Goal: Task Accomplishment & Management: Manage account settings

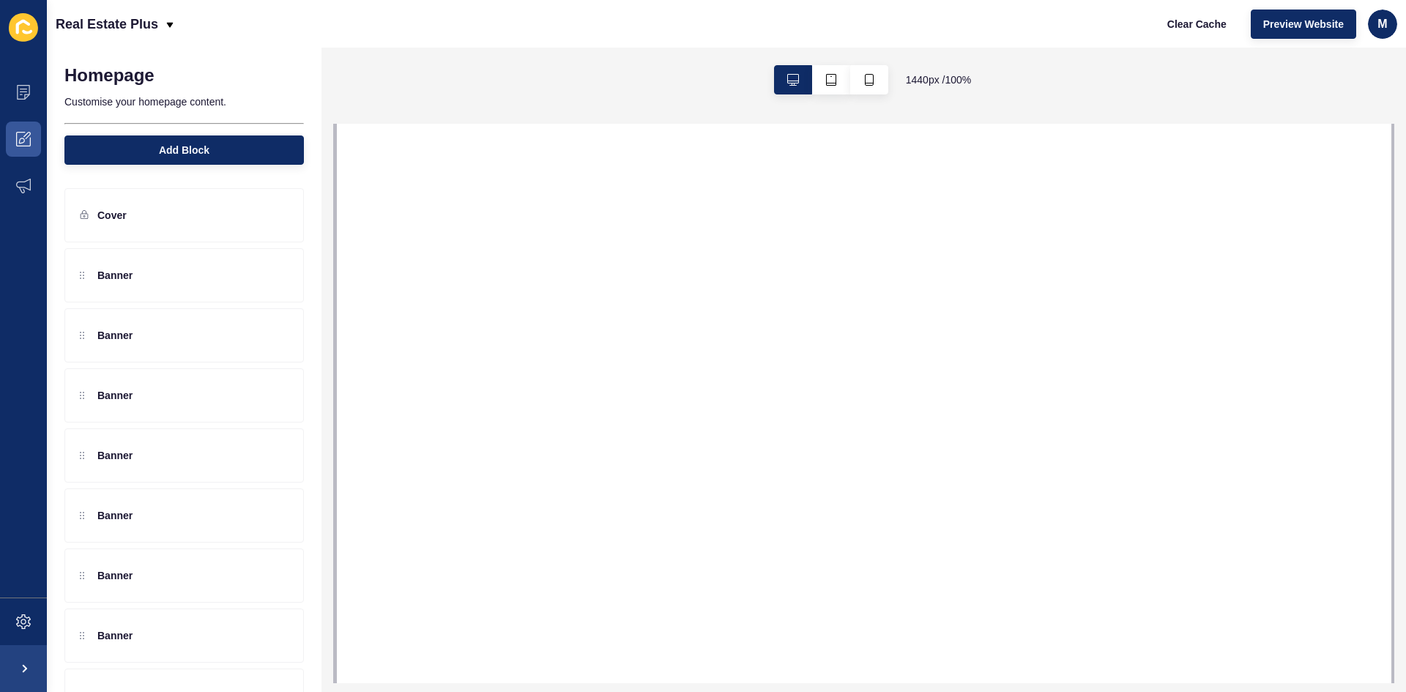
select select
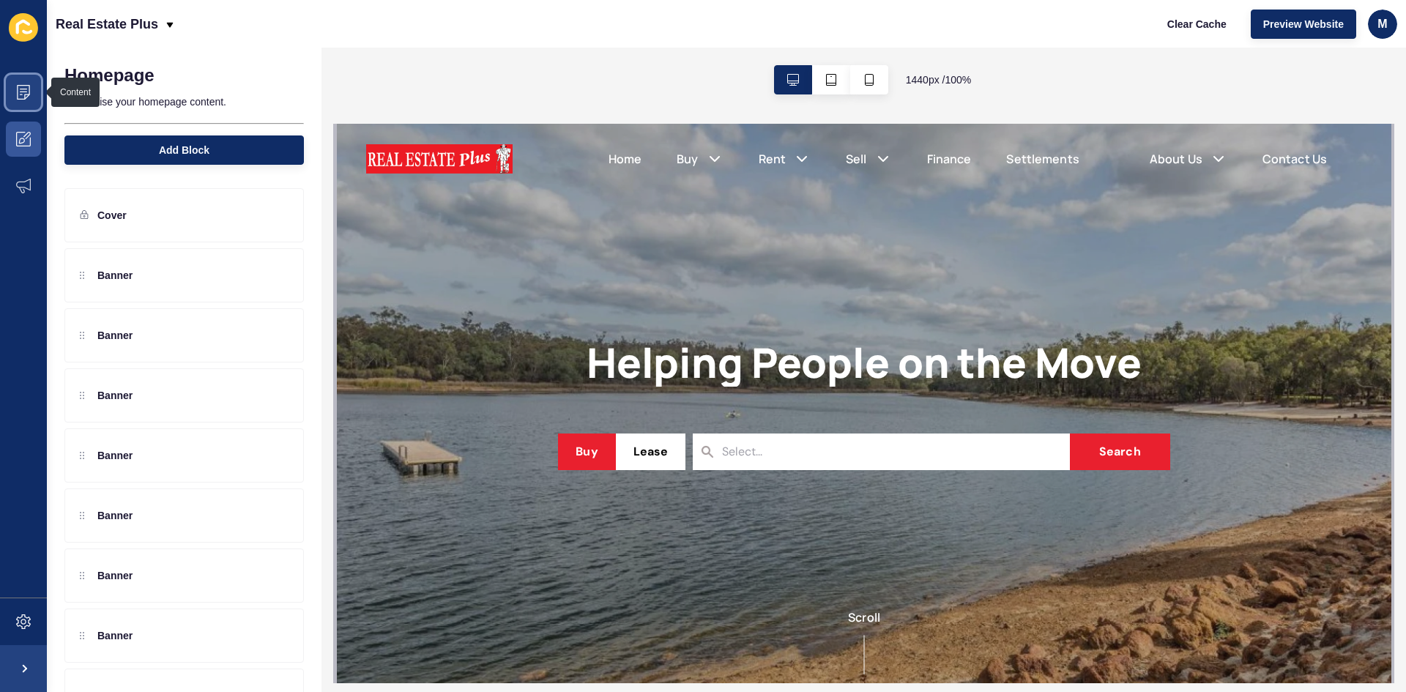
click at [21, 110] on span at bounding box center [23, 92] width 47 height 47
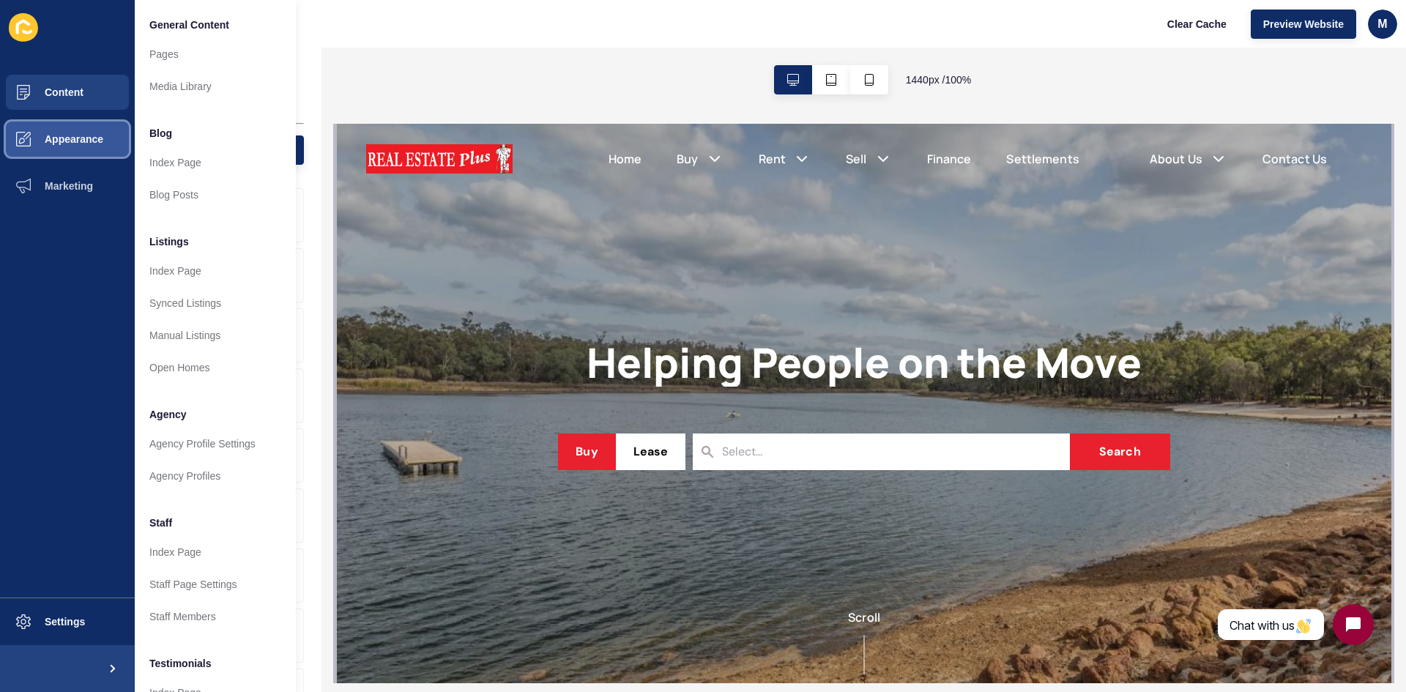
click at [37, 149] on span at bounding box center [23, 139] width 47 height 47
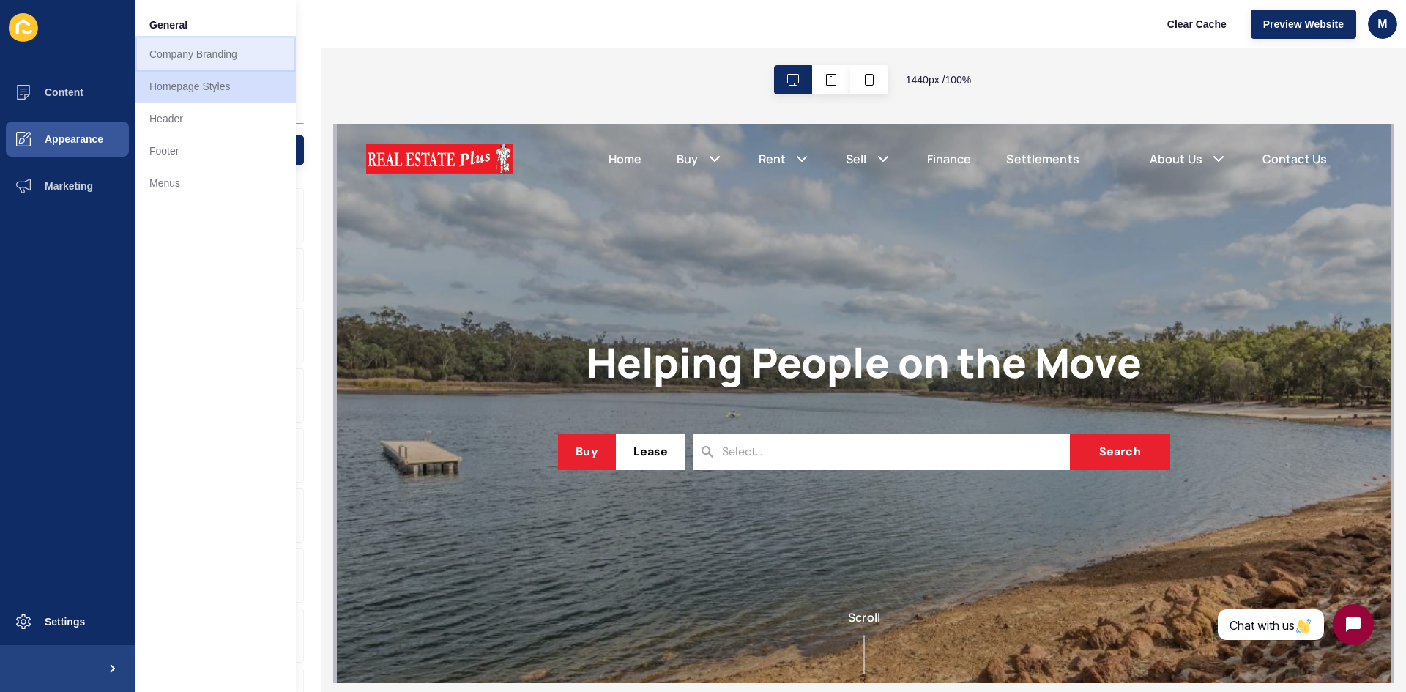
click at [238, 53] on link "Company Branding" at bounding box center [215, 54] width 161 height 32
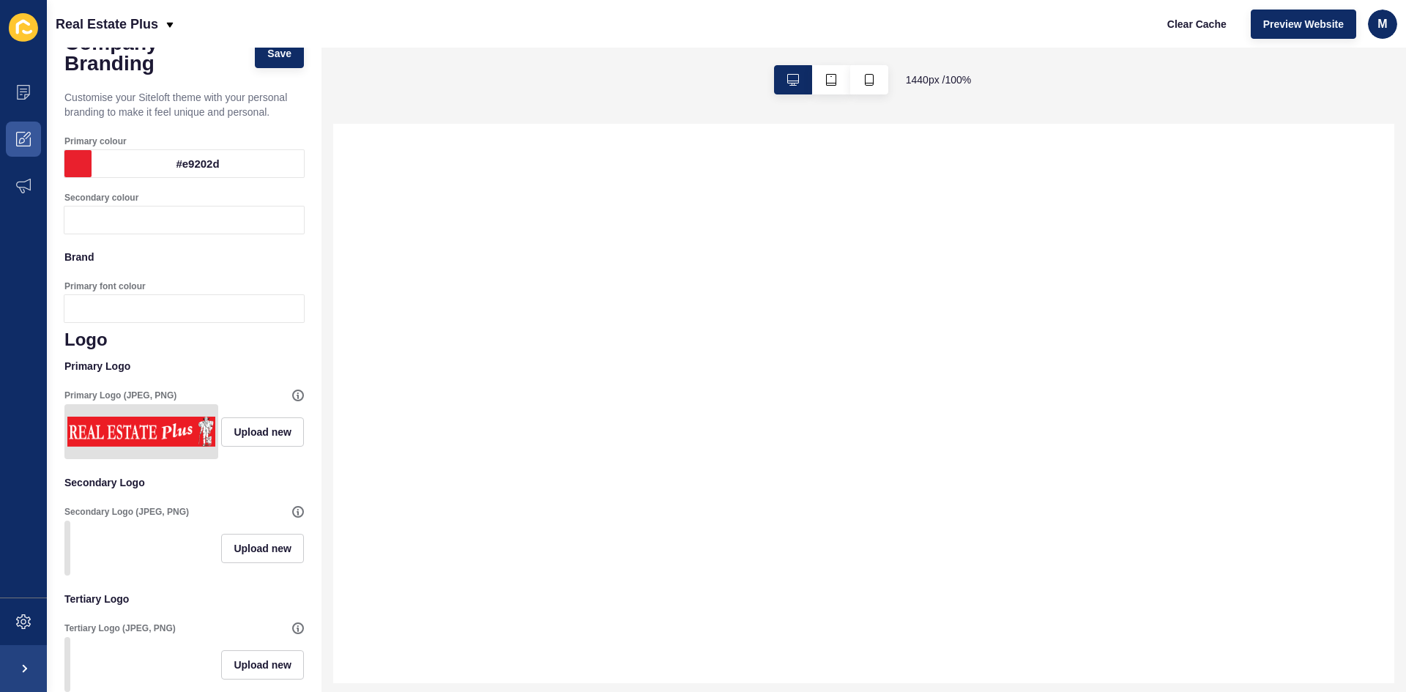
scroll to position [73, 0]
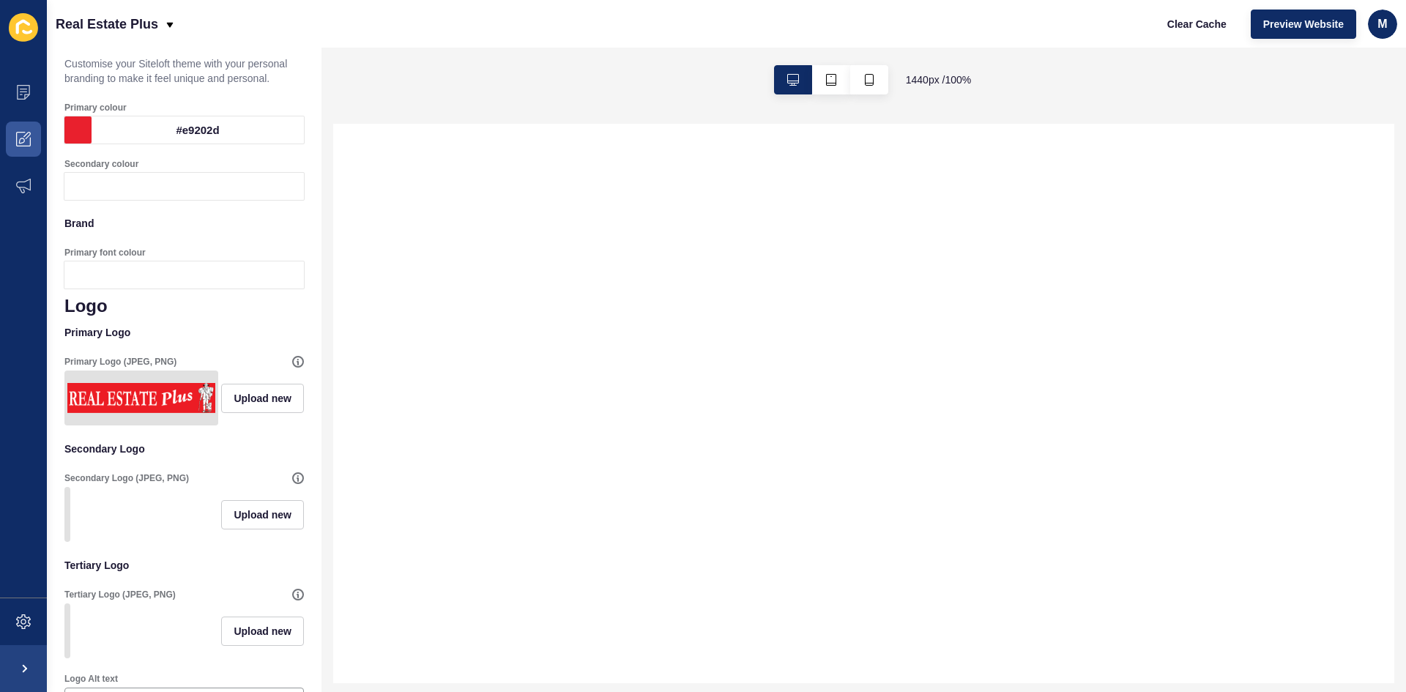
select select
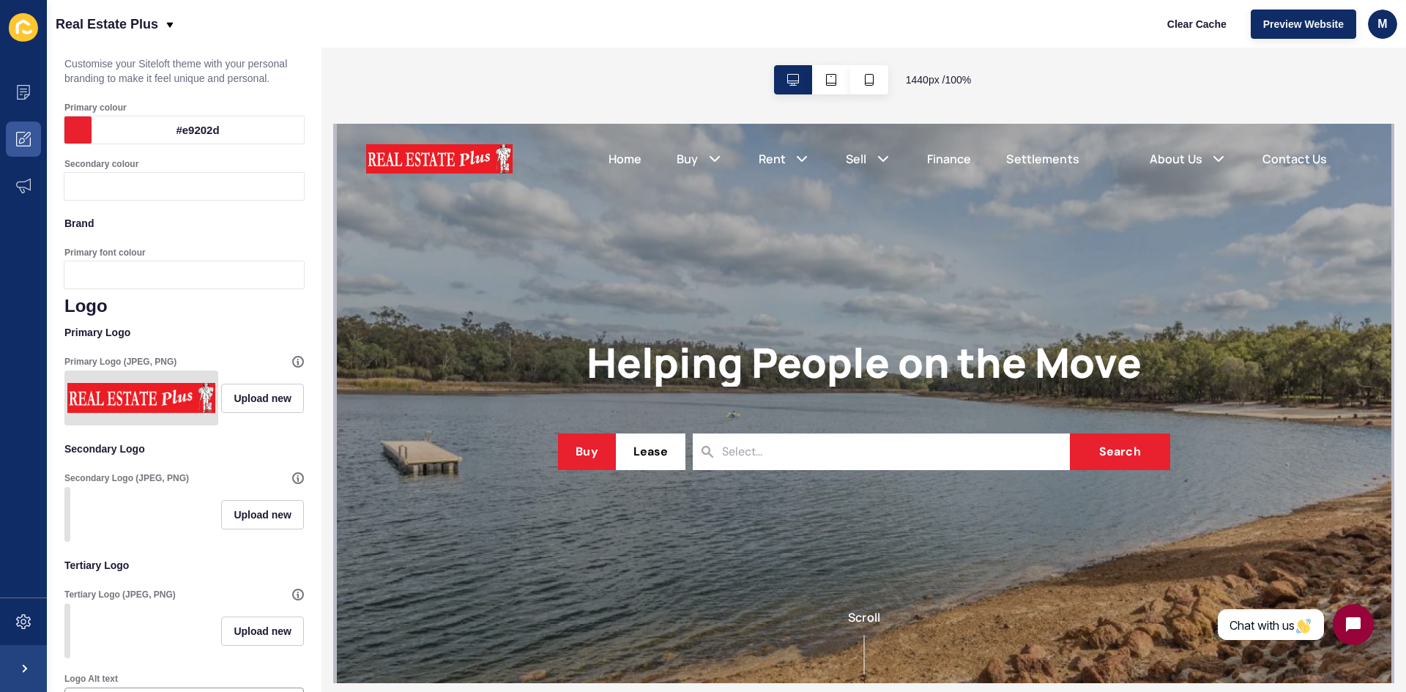
drag, startPoint x: 265, startPoint y: 125, endPoint x: 215, endPoint y: 125, distance: 49.8
click at [215, 125] on div "#e9202d" at bounding box center [198, 129] width 212 height 27
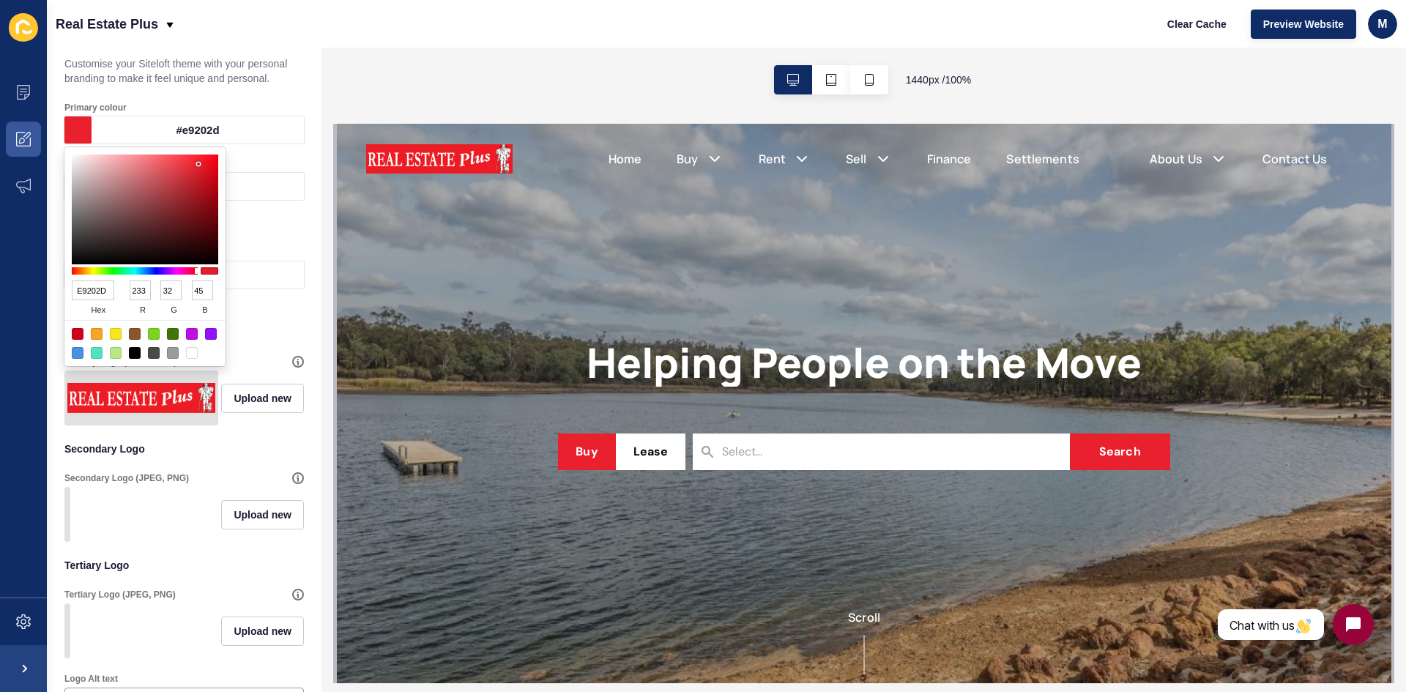
drag, startPoint x: 105, startPoint y: 289, endPoint x: 59, endPoint y: 285, distance: 45.6
click at [59, 285] on body "Content Appearance Marketing Settings Real Estate Plus Clear Cache Preview Webs…" at bounding box center [703, 346] width 1406 height 692
drag, startPoint x: 108, startPoint y: 297, endPoint x: 75, endPoint y: 290, distance: 33.6
click at [75, 290] on input "E9202D" at bounding box center [93, 291] width 42 height 20
type input "DB1"
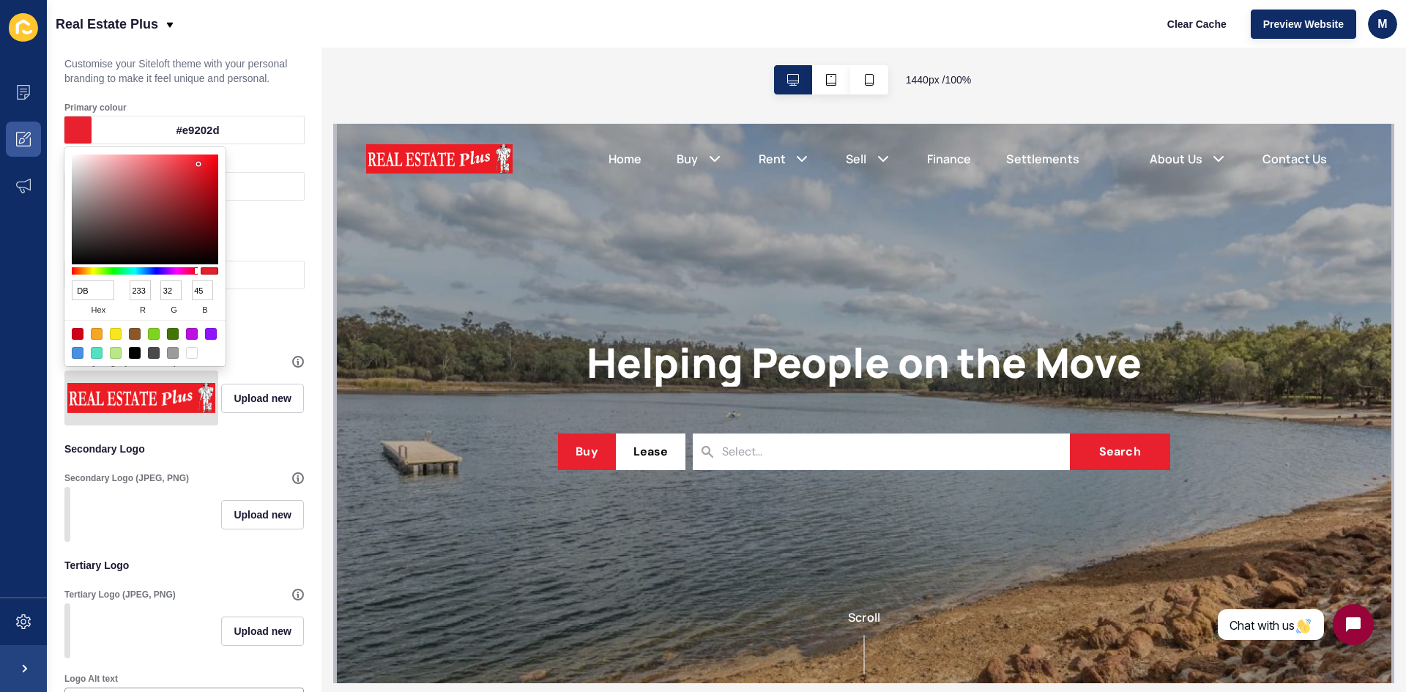
type input "221"
type input "187"
type input "17"
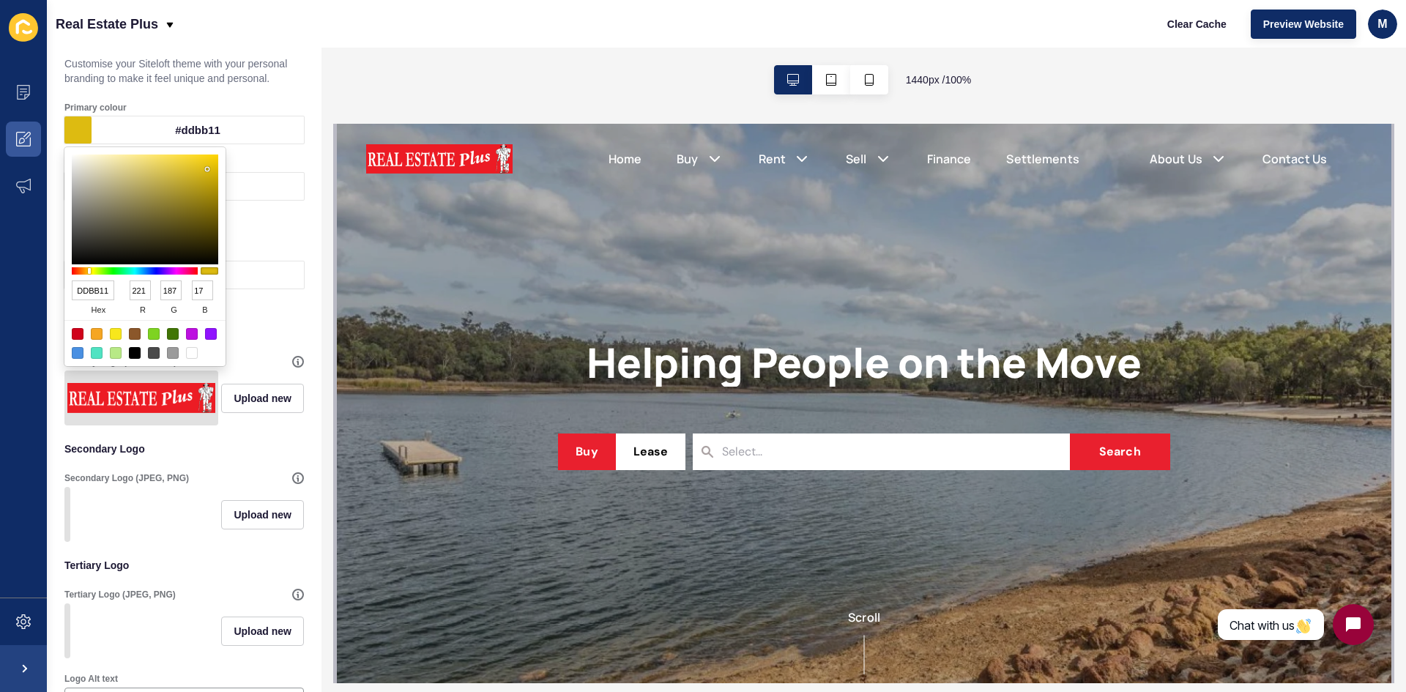
drag, startPoint x: 109, startPoint y: 291, endPoint x: 73, endPoint y: 290, distance: 36.6
click at [73, 290] on input "DDBB11" at bounding box center [93, 291] width 42 height 20
type input "DB1"
drag, startPoint x: 145, startPoint y: 294, endPoint x: 126, endPoint y: 296, distance: 19.2
click at [126, 296] on div "221 r" at bounding box center [140, 301] width 31 height 40
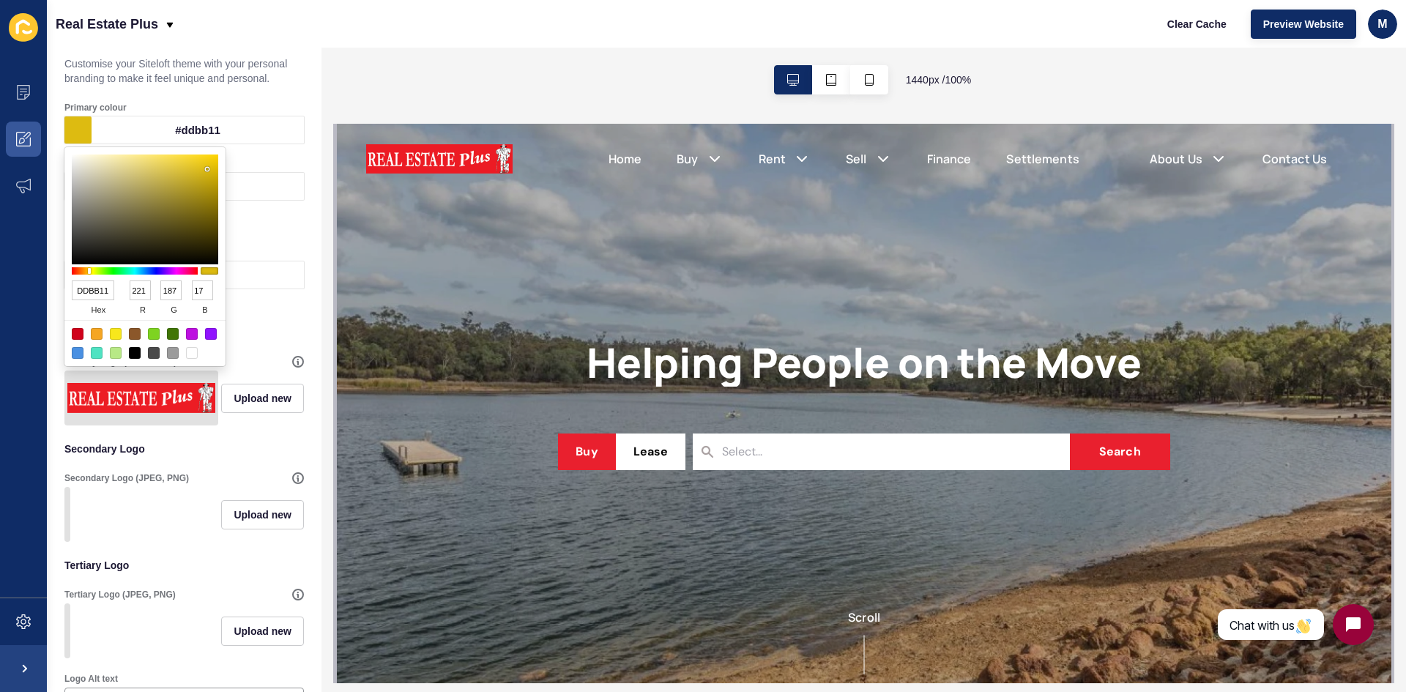
type input "08BB11"
type input "8"
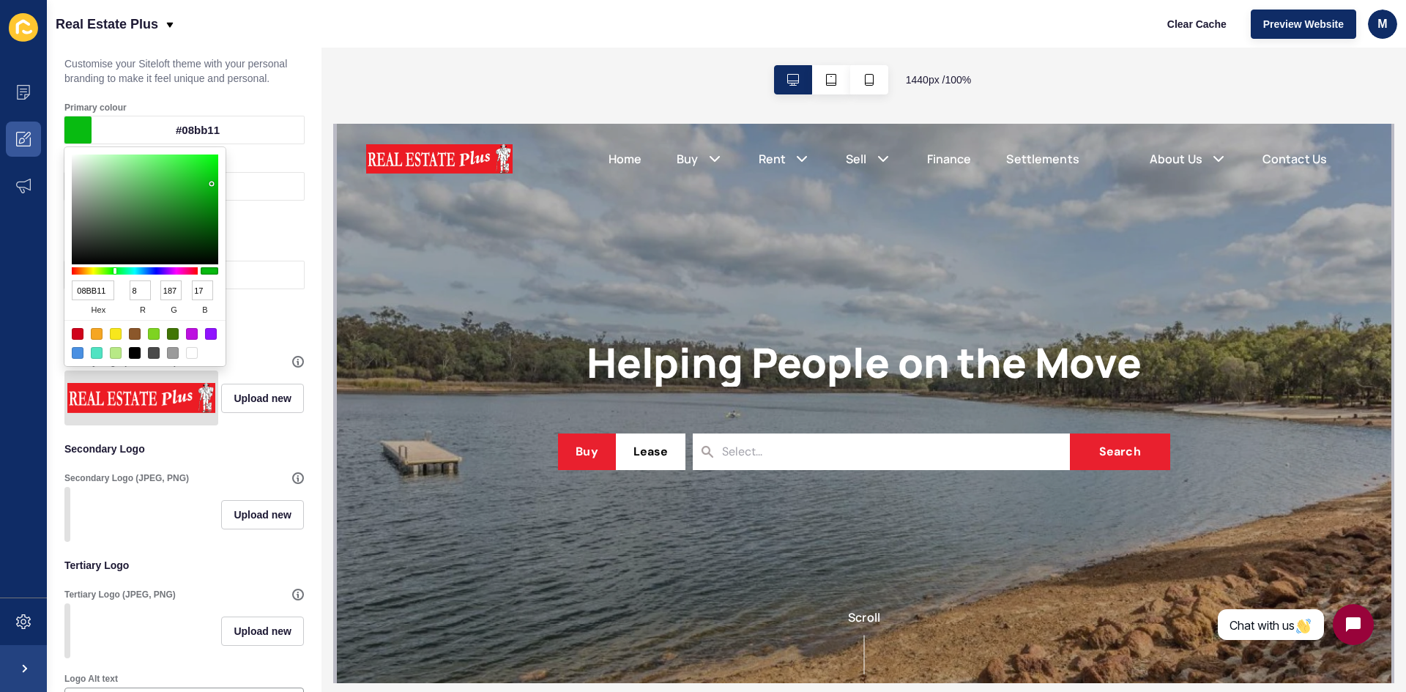
drag, startPoint x: 177, startPoint y: 287, endPoint x: 152, endPoint y: 286, distance: 24.2
click at [152, 286] on div "08BB11 hex 8 r 187 g 17 b 100 a" at bounding box center [145, 299] width 146 height 42
type input "080211"
type input "2"
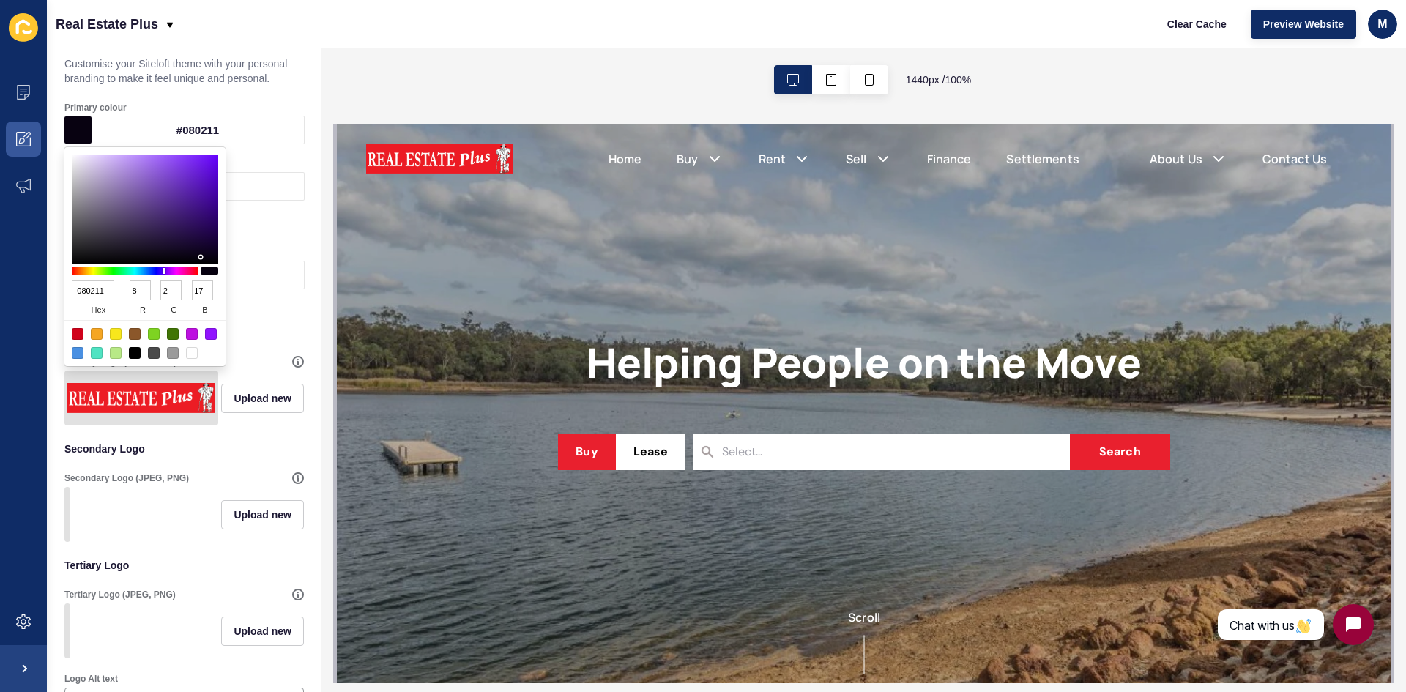
drag, startPoint x: 206, startPoint y: 286, endPoint x: 189, endPoint y: 289, distance: 17.0
click at [189, 289] on div "17 b" at bounding box center [202, 301] width 31 height 40
type input "080201"
type input "1"
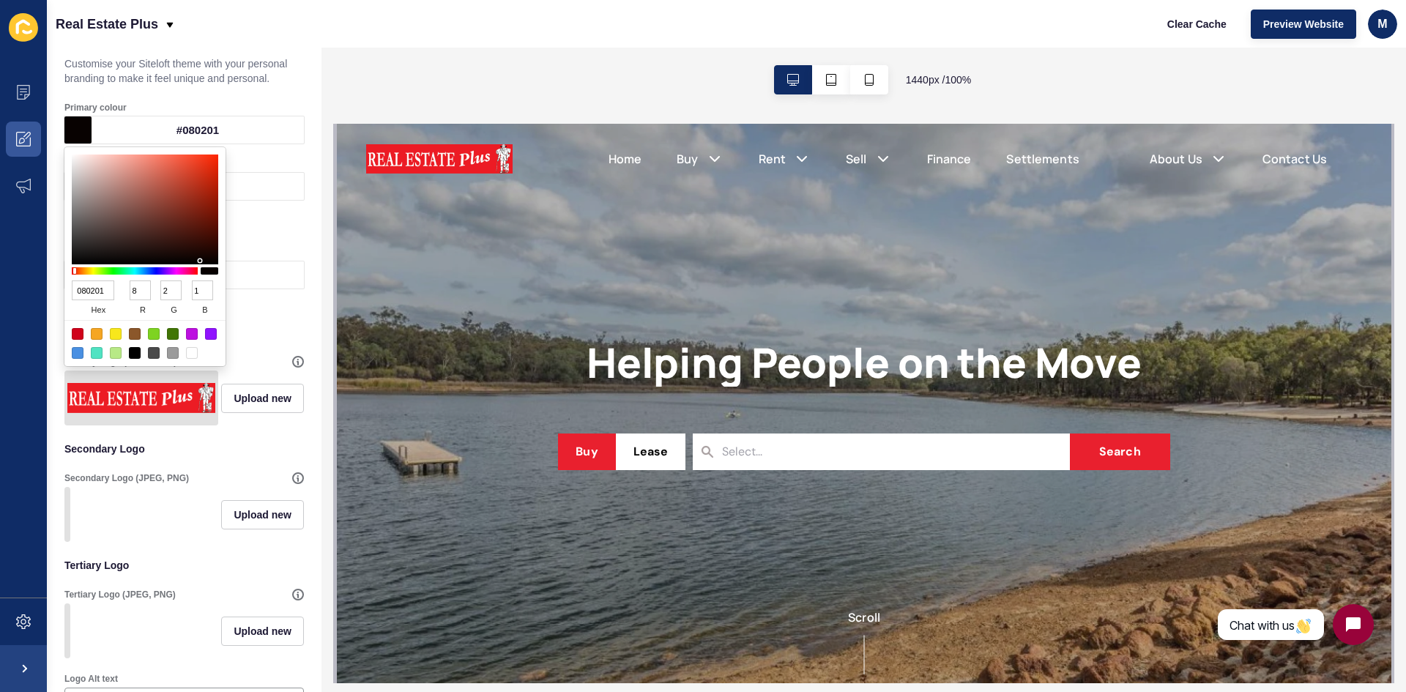
drag, startPoint x: 108, startPoint y: 293, endPoint x: 68, endPoint y: 291, distance: 40.3
click at [68, 291] on div "080201 hex 8 r 2 g 1 b 100 a" at bounding box center [144, 256] width 161 height 219
type input "DB1"
type input "221"
type input "187"
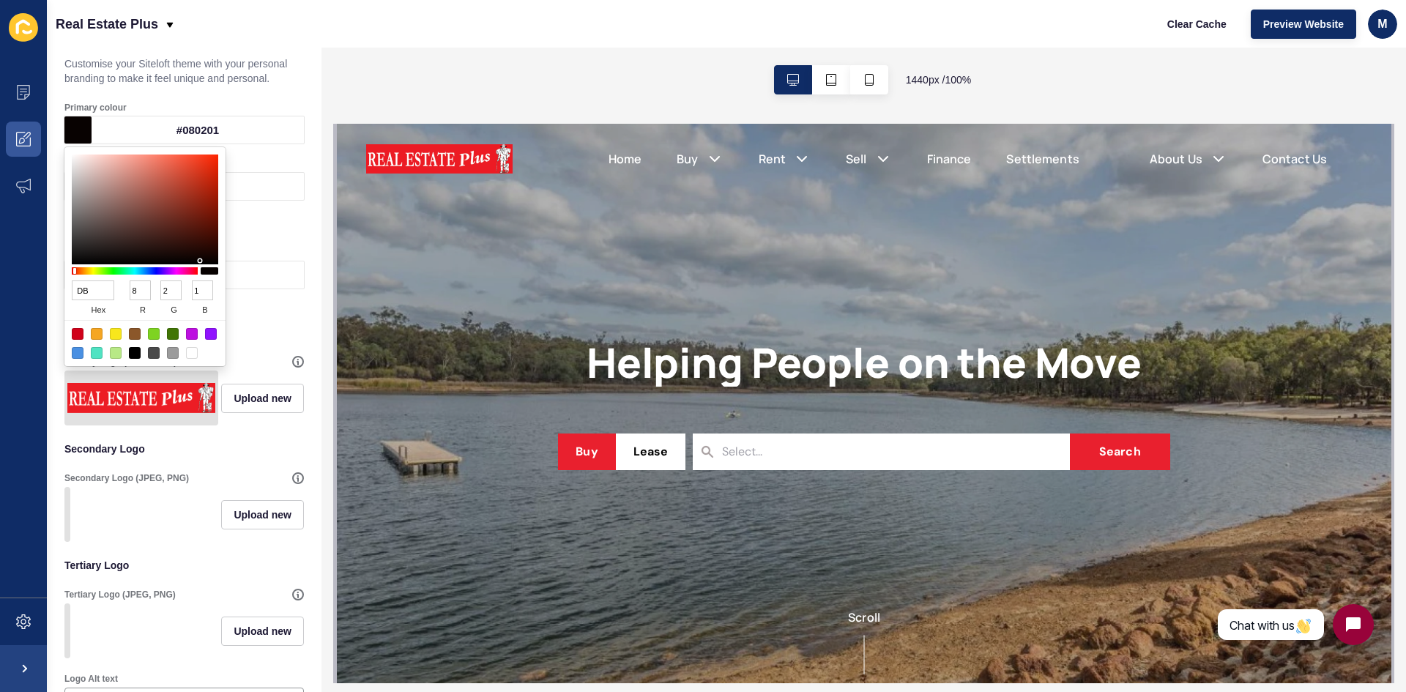
type input "17"
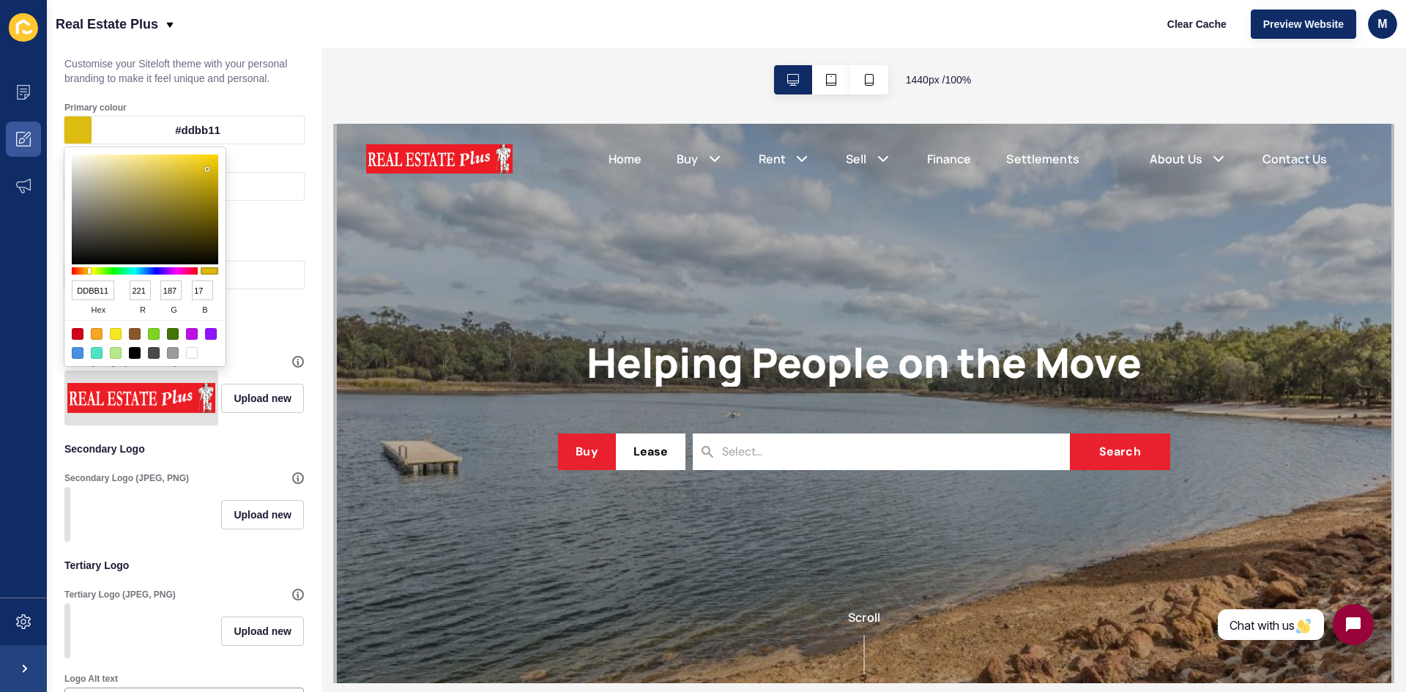
click at [108, 292] on input "DDBB11" at bounding box center [93, 291] width 42 height 20
drag, startPoint x: 146, startPoint y: 287, endPoint x: 128, endPoint y: 289, distance: 18.4
click at [128, 289] on div "221 r" at bounding box center [140, 301] width 31 height 40
type input "221"
click at [176, 293] on input "187" at bounding box center [170, 291] width 21 height 20
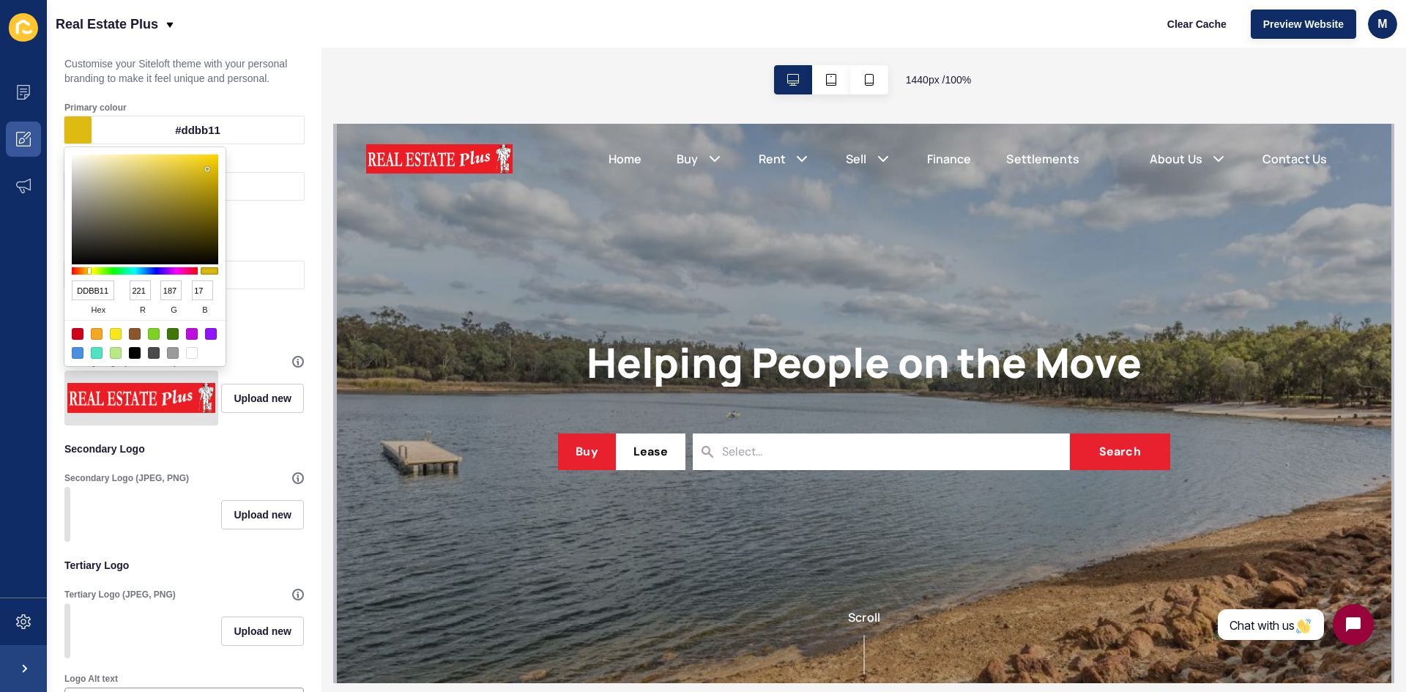
drag, startPoint x: 145, startPoint y: 287, endPoint x: 119, endPoint y: 289, distance: 25.7
click at [119, 289] on div "DDBB11 hex 221 r 187 g 17 b 100 a" at bounding box center [145, 299] width 146 height 42
click at [177, 294] on input "187" at bounding box center [170, 291] width 21 height 20
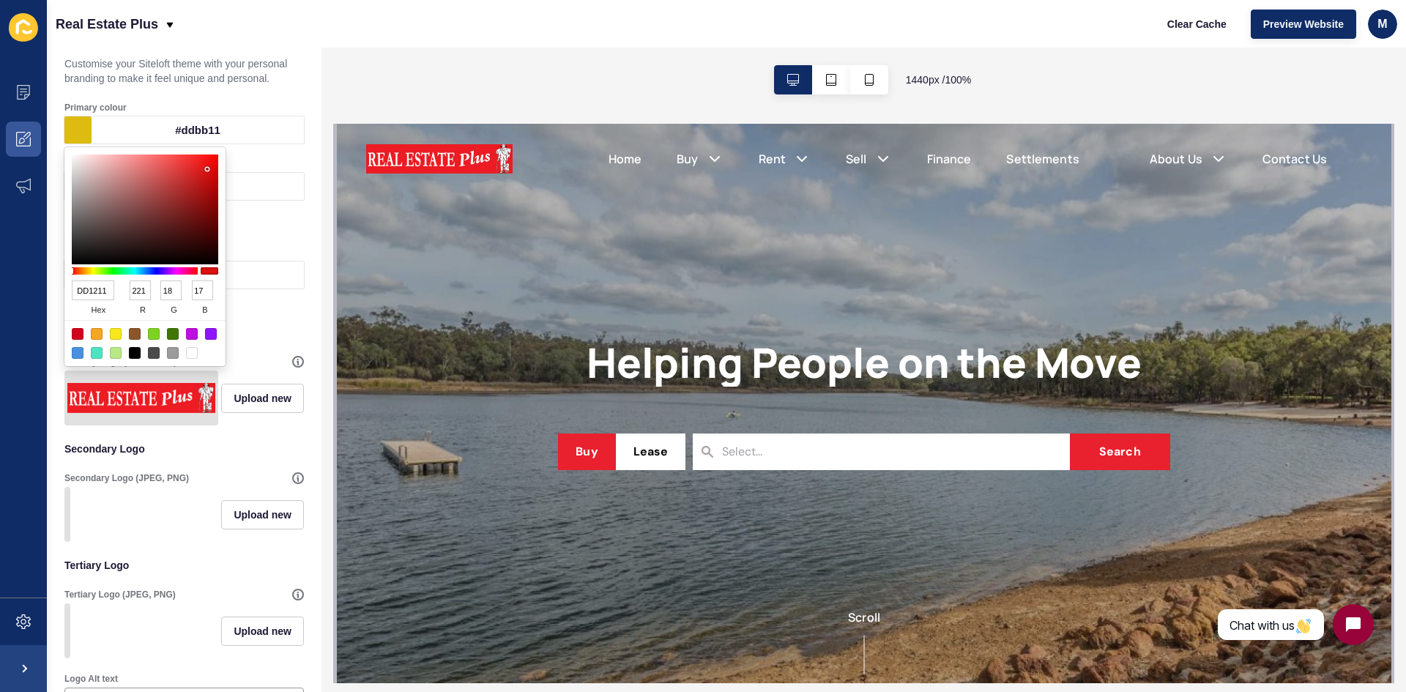
type input "DD1211"
type input "18"
drag, startPoint x: 205, startPoint y: 290, endPoint x: 183, endPoint y: 291, distance: 22.0
click at [183, 291] on div "DD1211 hex 221 r 18 g 17 b 100 a" at bounding box center [145, 299] width 146 height 42
type input "DD1202"
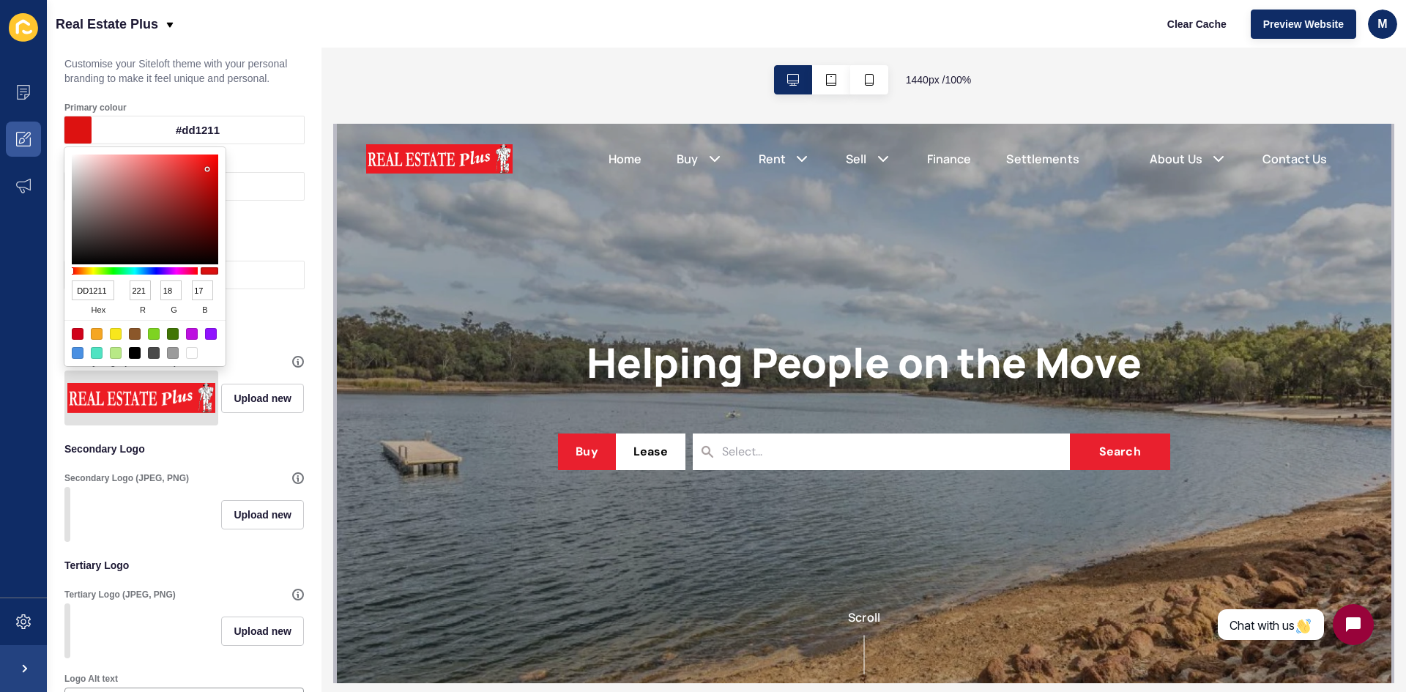
type input "2"
click at [260, 313] on h1 "Logo" at bounding box center [183, 306] width 239 height 21
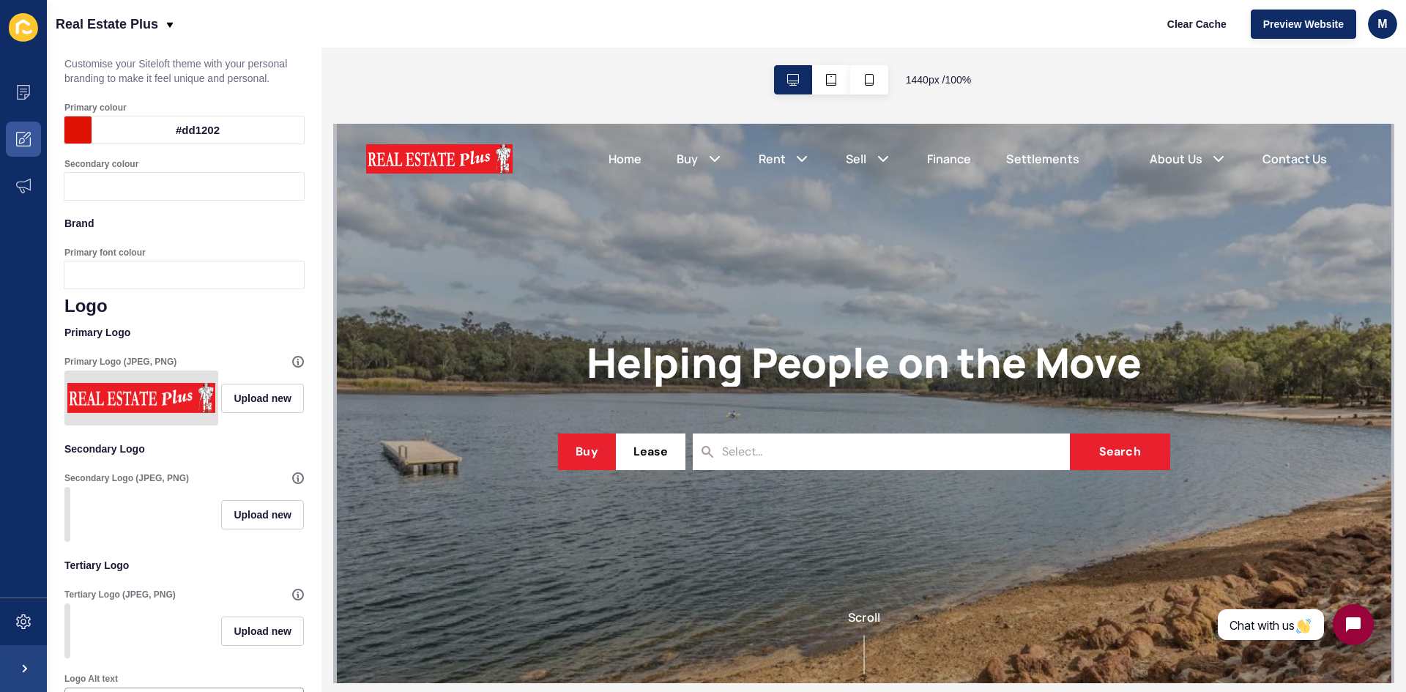
click at [246, 138] on div "#dd1202" at bounding box center [198, 129] width 212 height 27
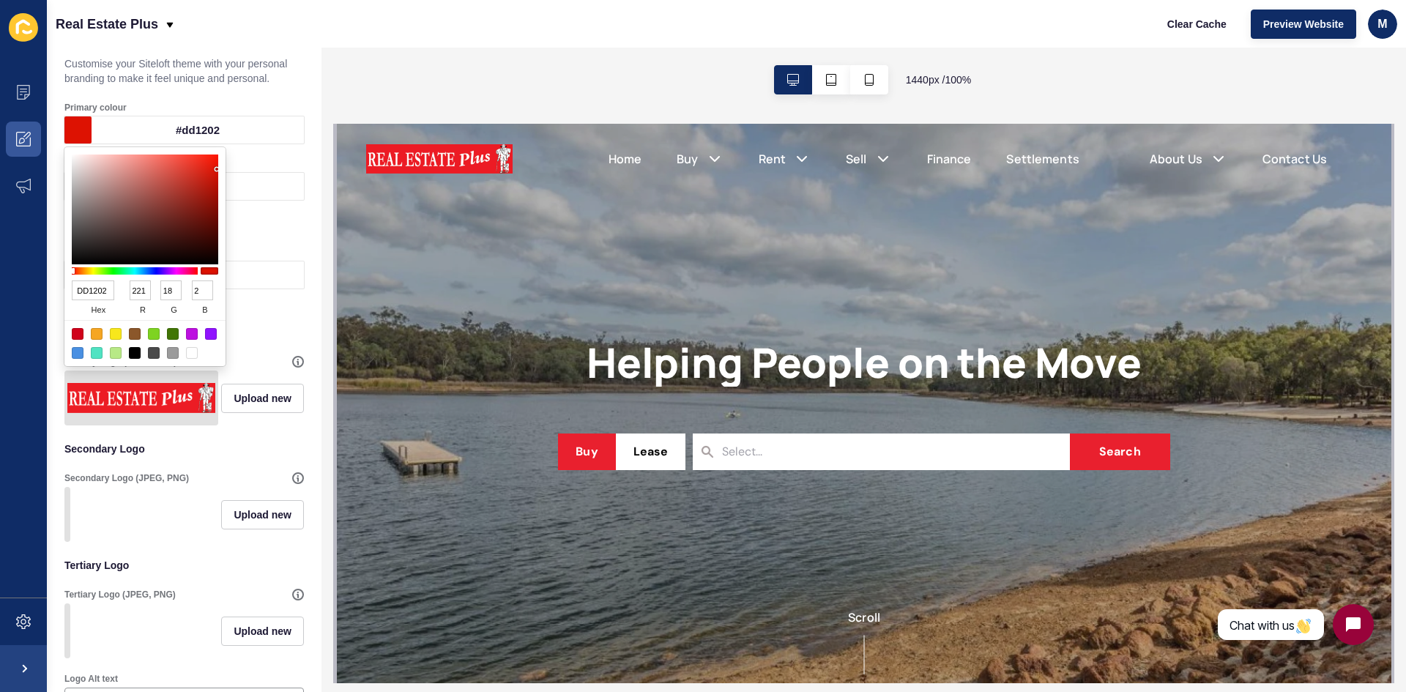
click at [94, 295] on input "DD1202" at bounding box center [93, 291] width 42 height 20
drag, startPoint x: 110, startPoint y: 291, endPoint x: 68, endPoint y: 292, distance: 41.8
click at [68, 292] on div "DD1202 hex 221 r 18 g 2 b 100 a" at bounding box center [144, 256] width 161 height 219
click at [145, 289] on input "221" at bounding box center [140, 291] width 21 height 20
drag, startPoint x: 145, startPoint y: 289, endPoint x: 125, endPoint y: 296, distance: 21.5
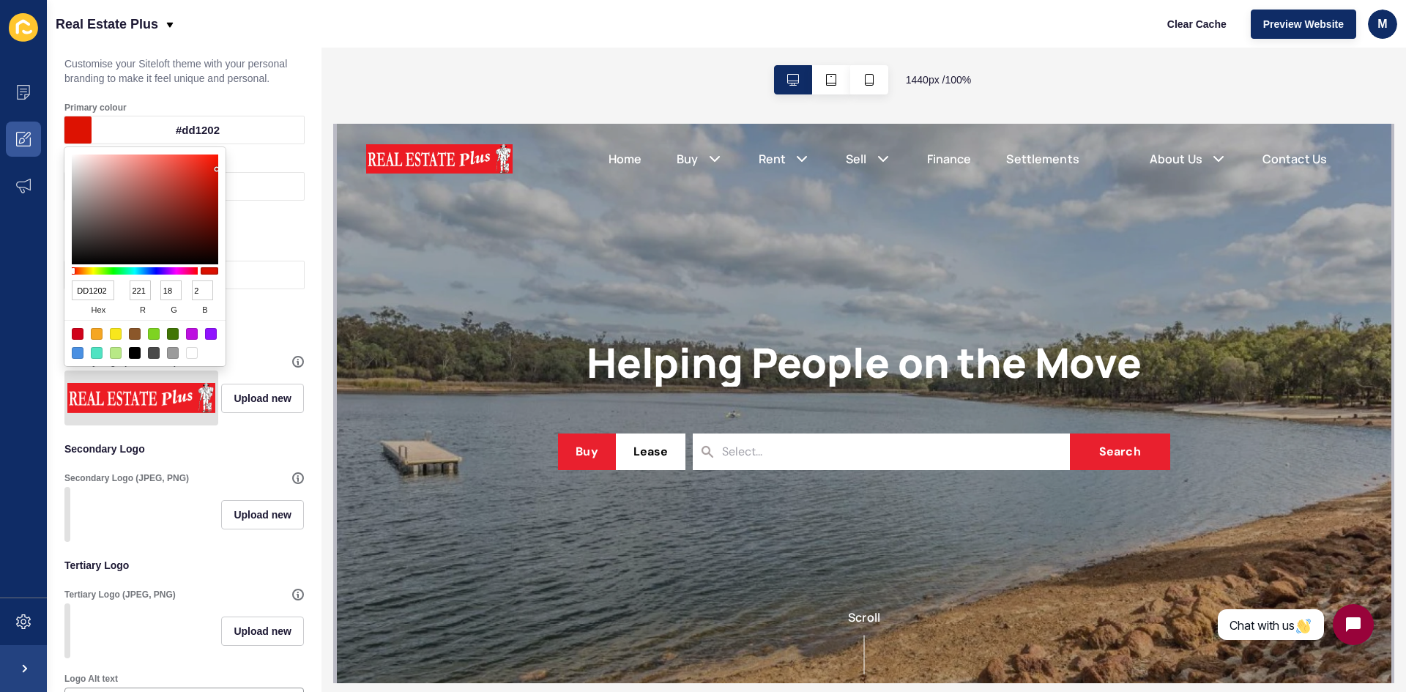
click at [125, 296] on div "DD1202 hex 221 r 18 g 2 b 100 a" at bounding box center [145, 299] width 146 height 42
type input "011202"
type input "1"
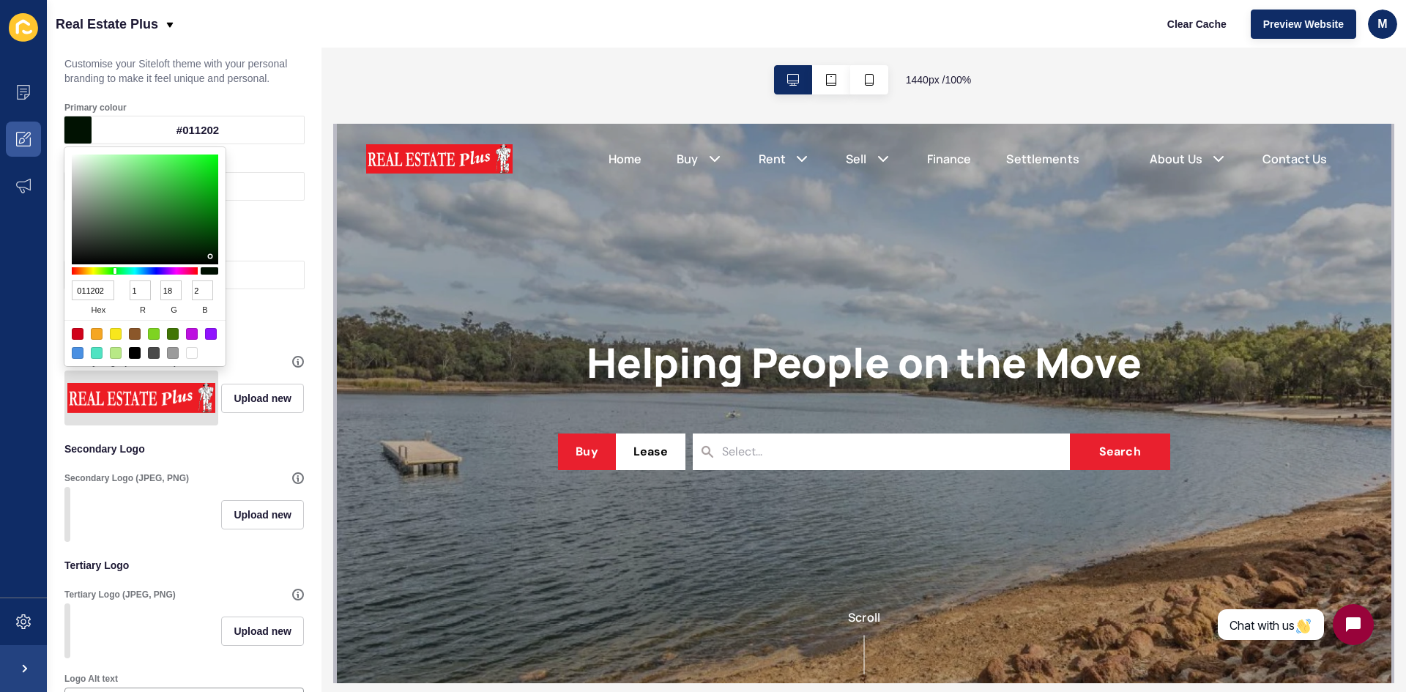
click at [141, 294] on input "1" at bounding box center [140, 291] width 21 height 20
type input "0A1202"
type input "10"
click at [144, 291] on input "10" at bounding box center [140, 291] width 21 height 20
type input "641202"
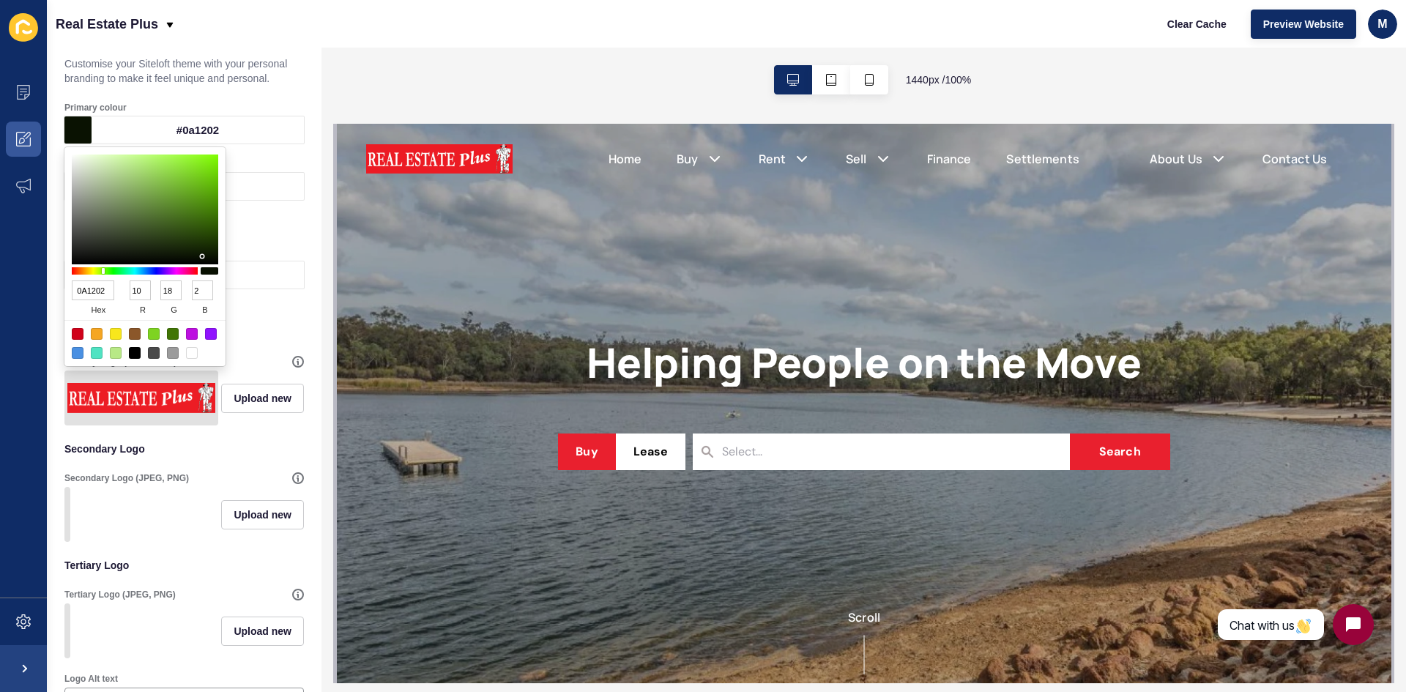
type input "100"
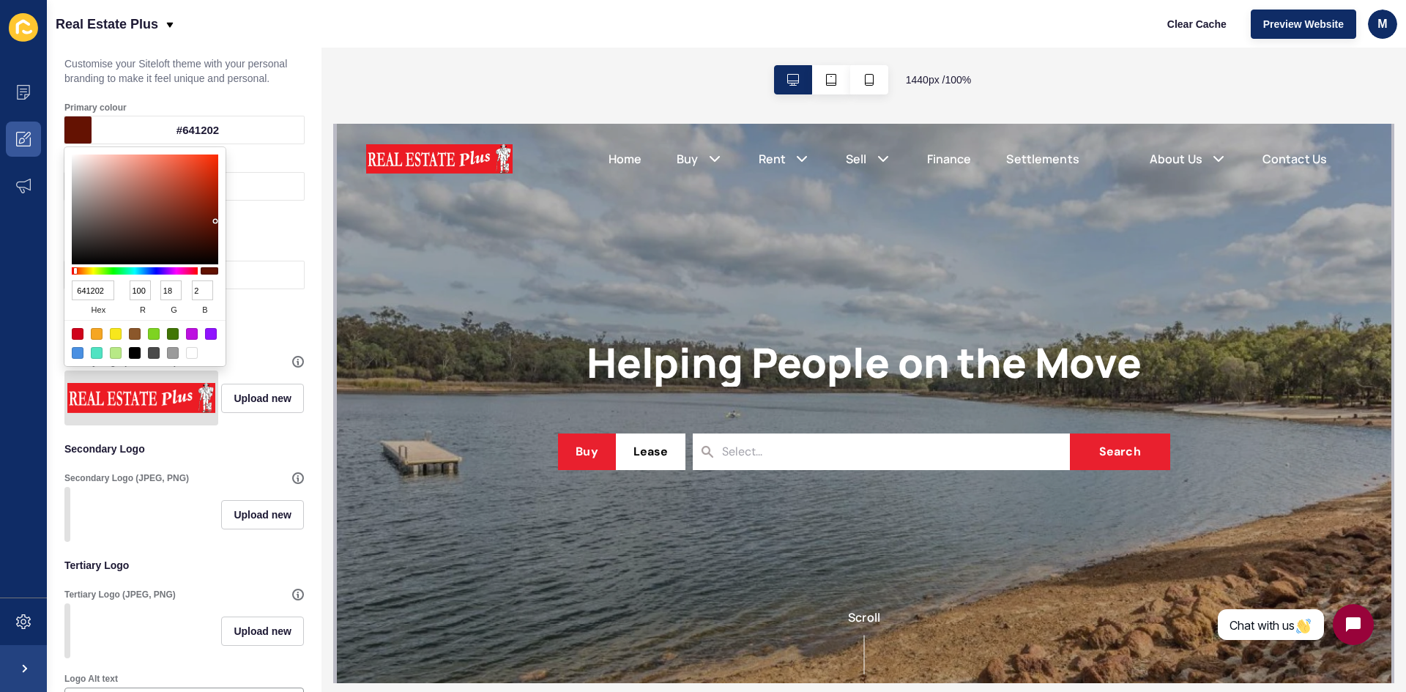
click at [174, 290] on input "18" at bounding box center [170, 291] width 21 height 20
drag, startPoint x: 174, startPoint y: 290, endPoint x: 157, endPoint y: 291, distance: 16.9
click at [157, 291] on div "18 g" at bounding box center [171, 301] width 31 height 40
type input "640002"
type input "0"
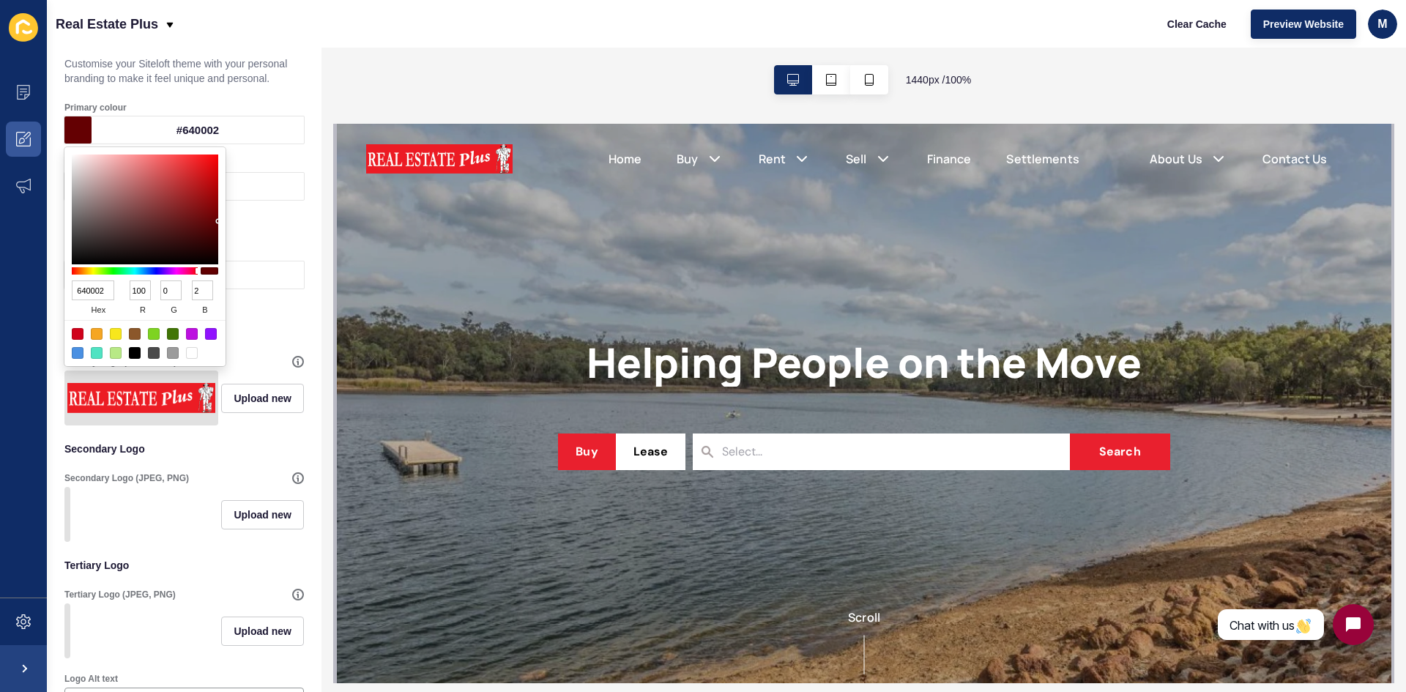
drag, startPoint x: 199, startPoint y: 291, endPoint x: 190, endPoint y: 292, distance: 8.8
click at [190, 292] on div "2 b" at bounding box center [202, 301] width 31 height 40
type input "640001"
type input "1"
click at [196, 291] on input "1" at bounding box center [202, 291] width 21 height 20
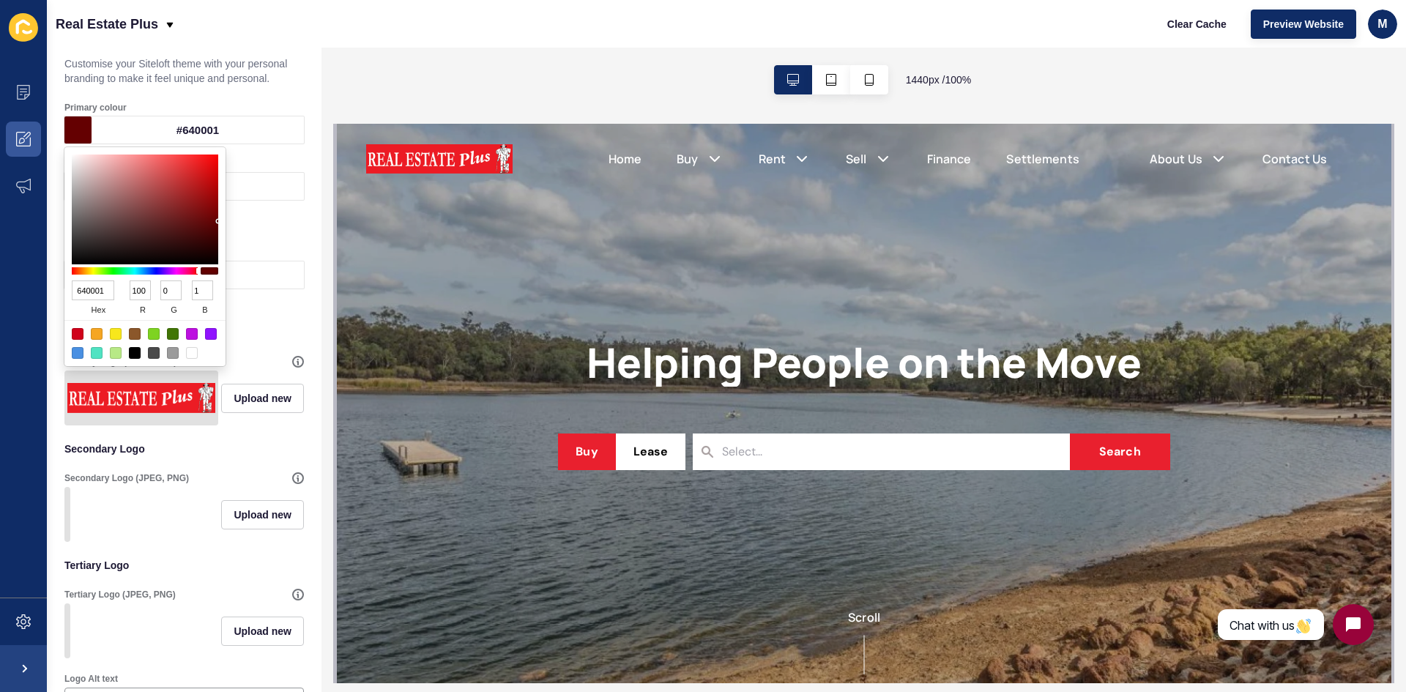
click at [201, 291] on input "1" at bounding box center [202, 291] width 21 height 20
type input "64000A"
type input "10"
click at [208, 292] on input "10" at bounding box center [202, 291] width 21 height 20
type input "640064"
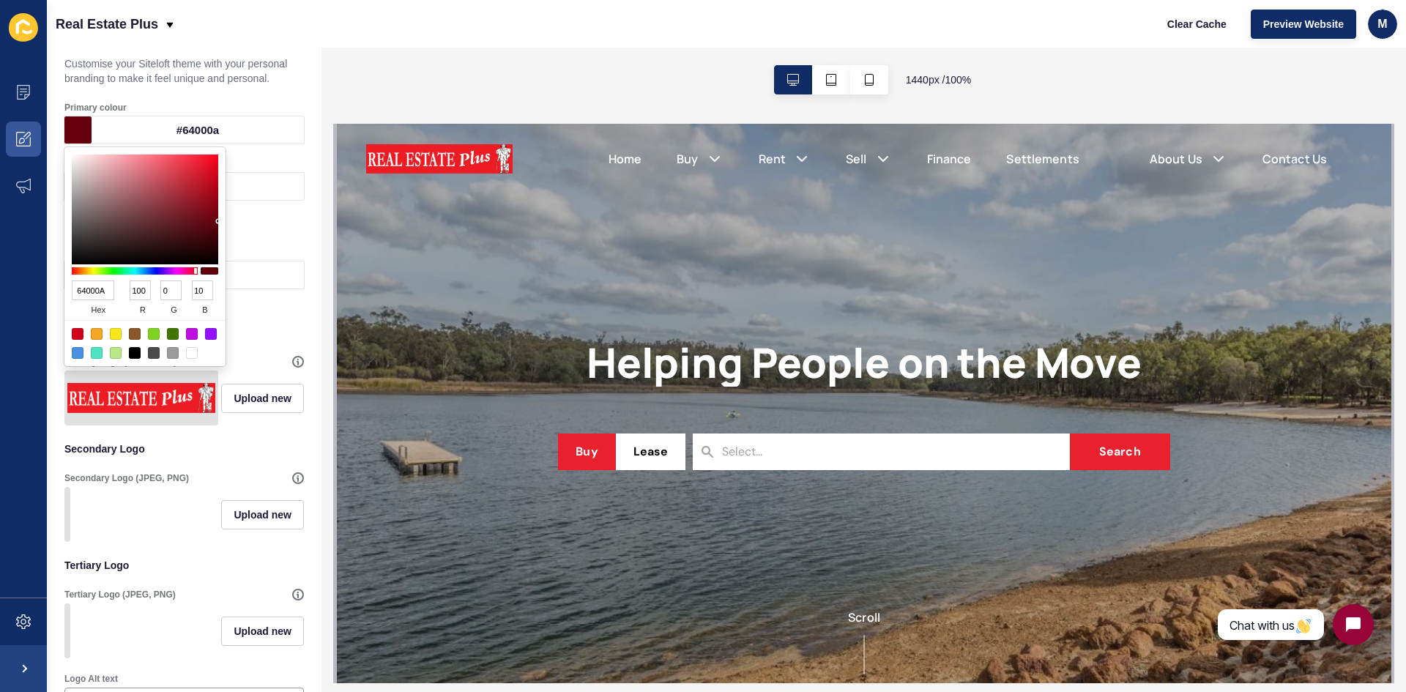
type input "100"
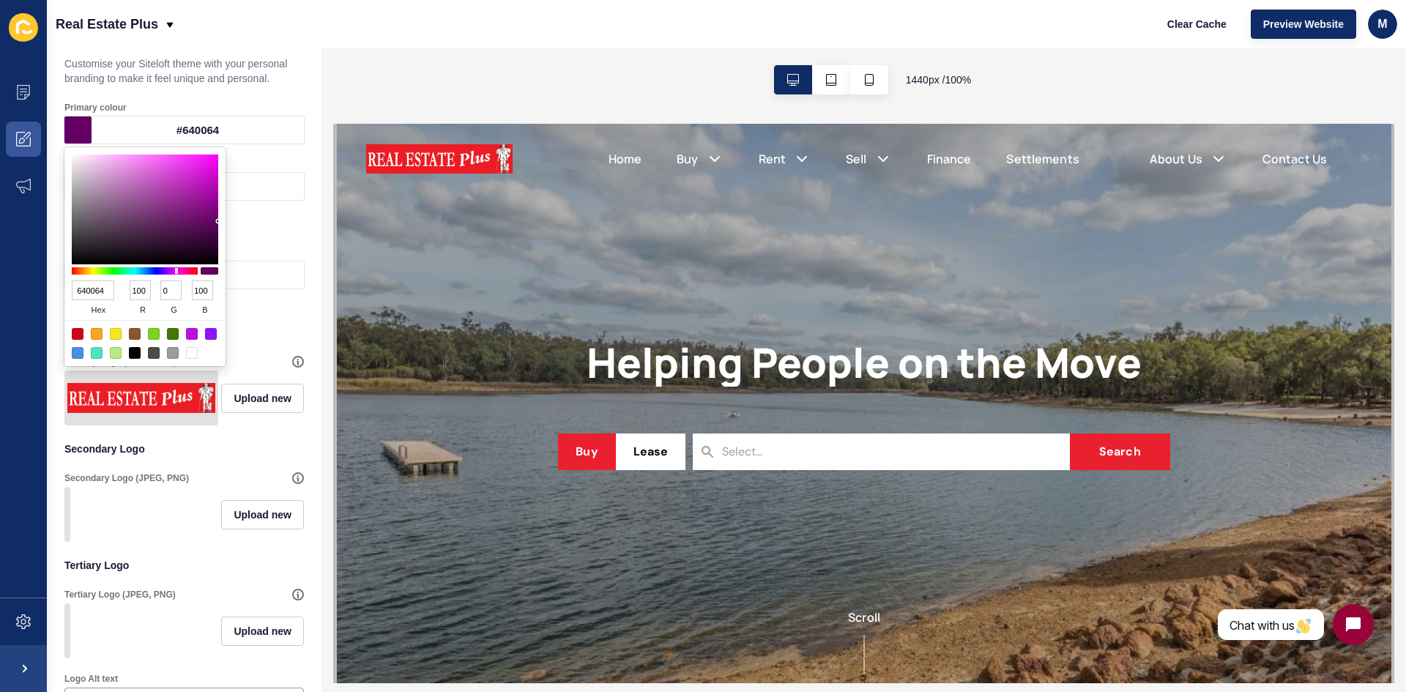
drag, startPoint x: 107, startPoint y: 290, endPoint x: 71, endPoint y: 290, distance: 35.9
click at [71, 290] on div "640064 hex 100 r 0 g 100 b 100 a" at bounding box center [144, 256] width 161 height 219
type input "DB1"
type input "221"
type input "187"
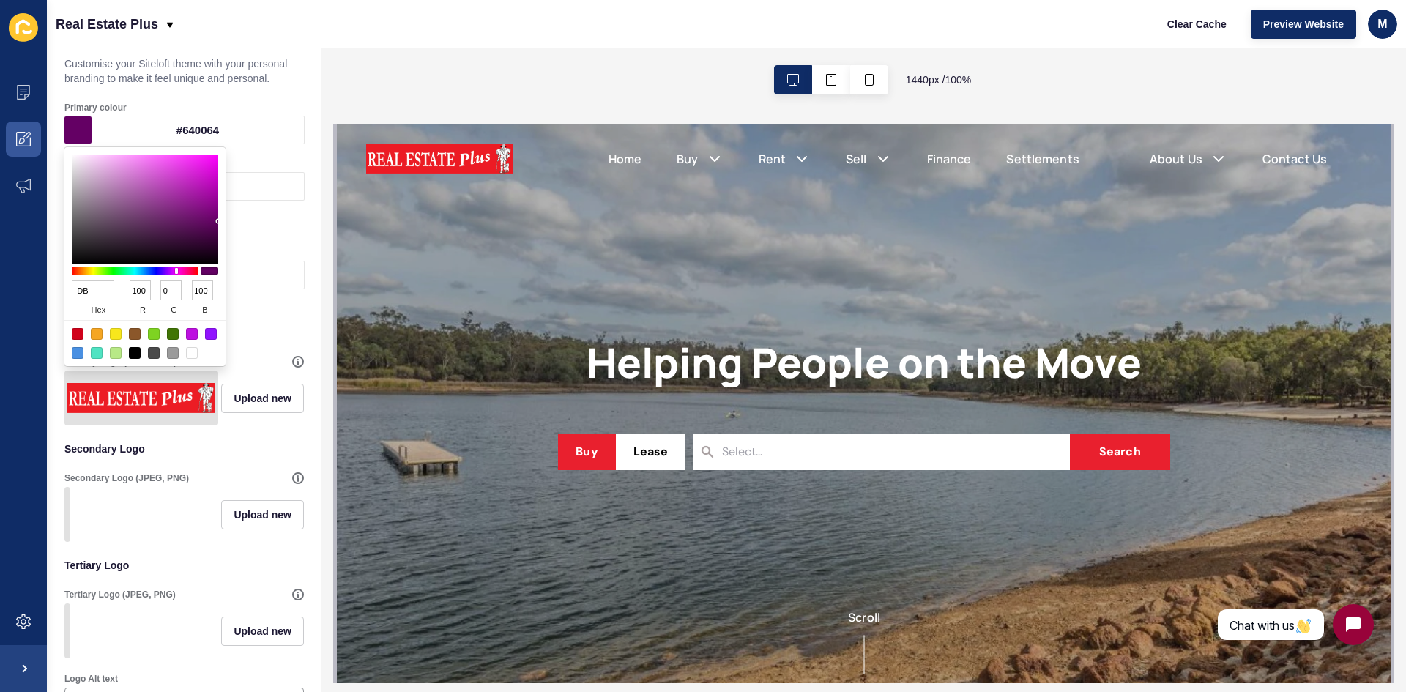
type input "17"
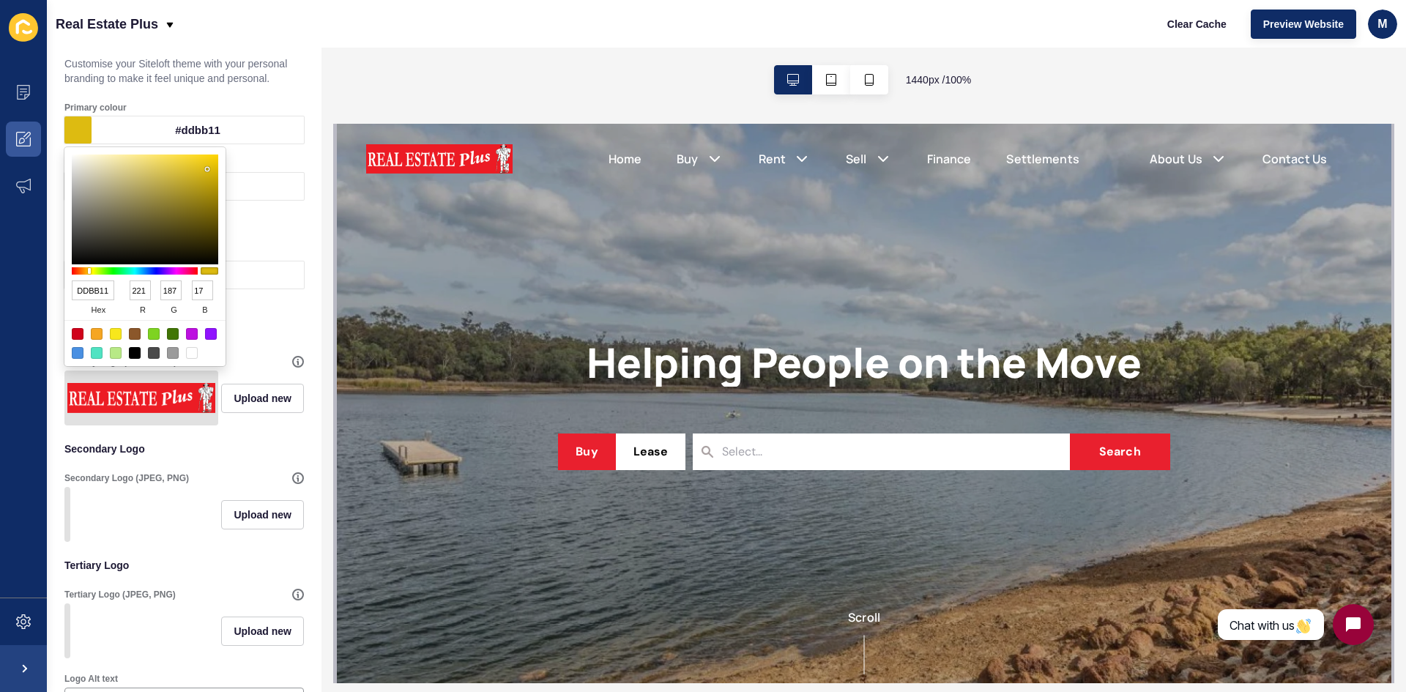
click at [100, 295] on input "DDBB11" at bounding box center [93, 291] width 42 height 20
click at [85, 292] on input "DDB11" at bounding box center [93, 291] width 42 height 20
click at [99, 291] on input "DB11" at bounding box center [93, 291] width 42 height 20
type input "DB1"
click at [107, 292] on input "DDBB11" at bounding box center [93, 291] width 42 height 20
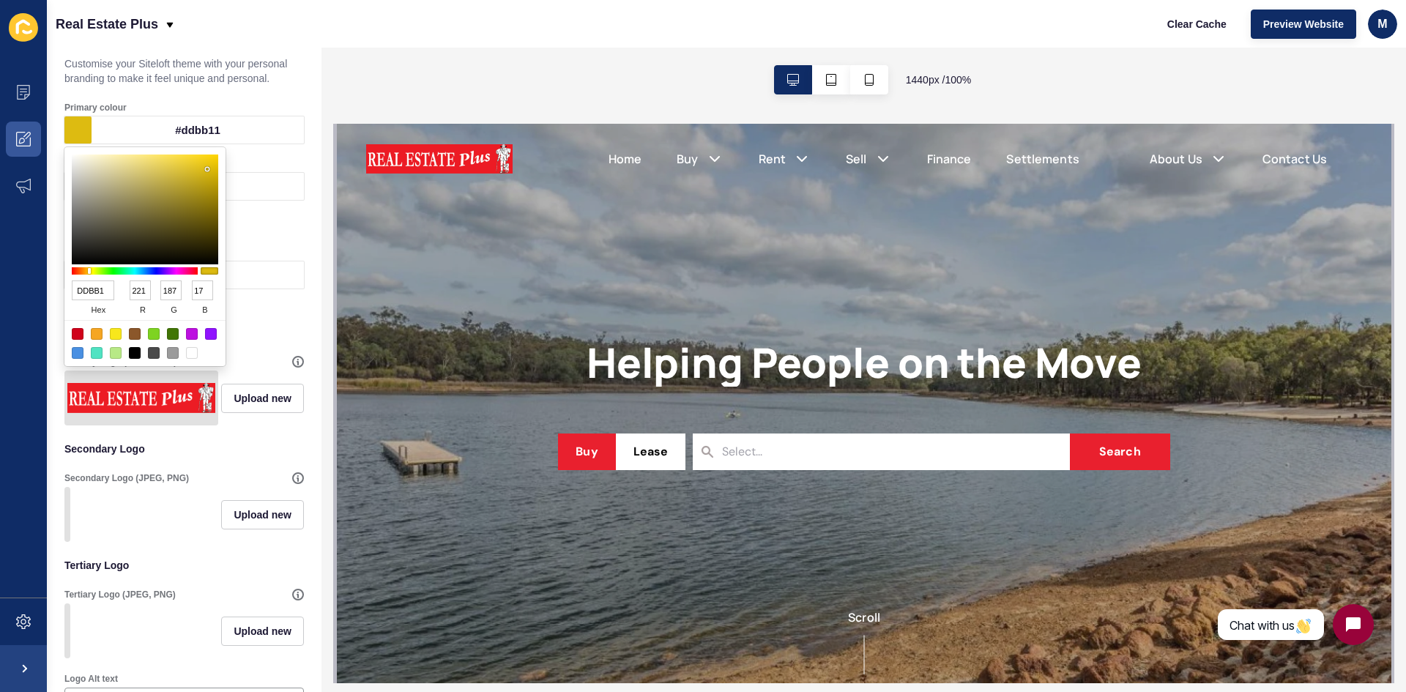
type input "DDBB18"
type input "24"
click at [111, 294] on input "DDBB18" at bounding box center [93, 291] width 42 height 20
click at [90, 293] on input "DDBB1821" at bounding box center [93, 291] width 42 height 20
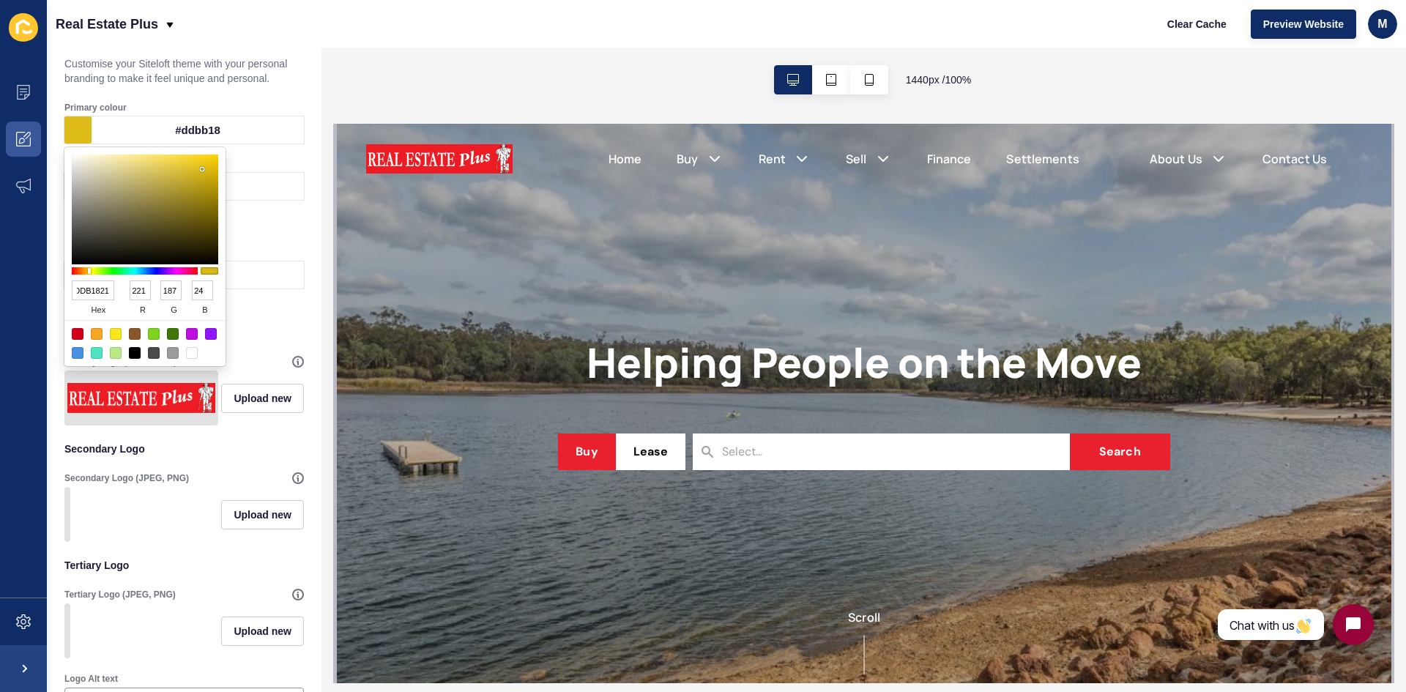
scroll to position [0, 3]
click at [81, 289] on input "DDB1821" at bounding box center [93, 291] width 42 height 20
type input "DB1821"
type input "219"
type input "24"
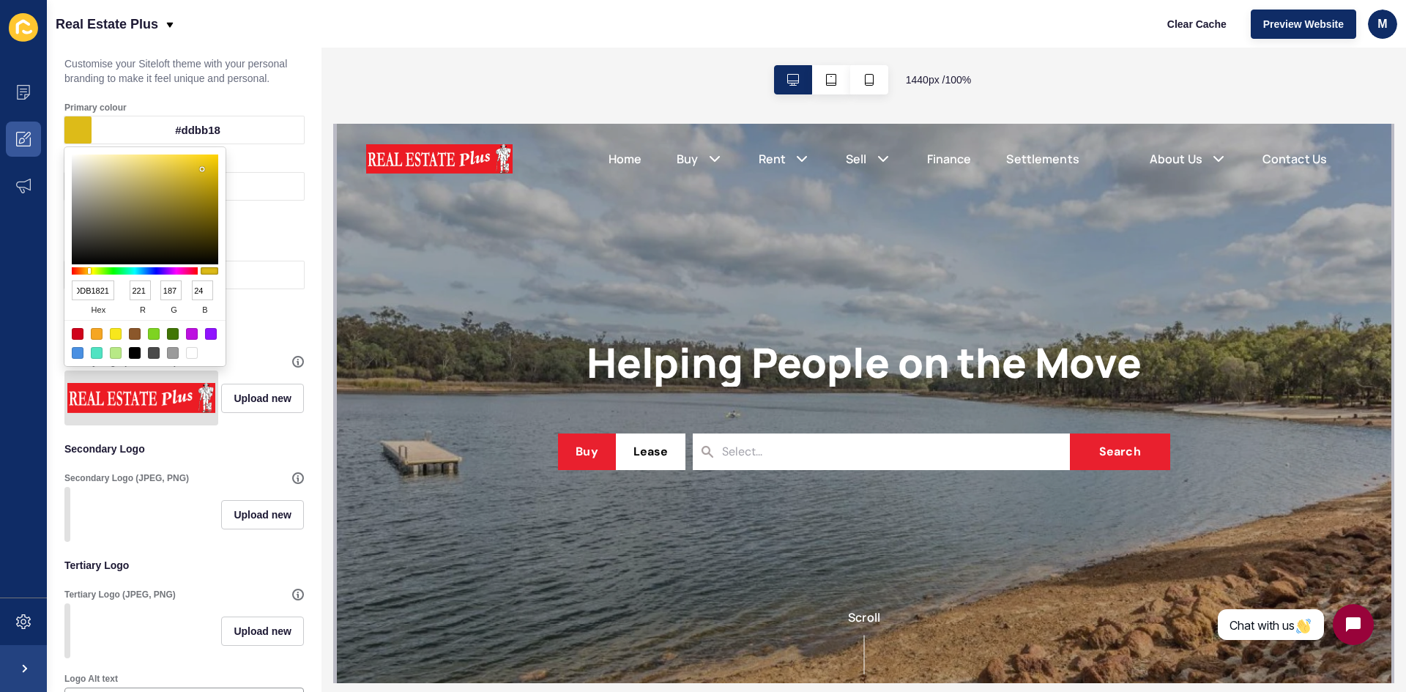
type input "33"
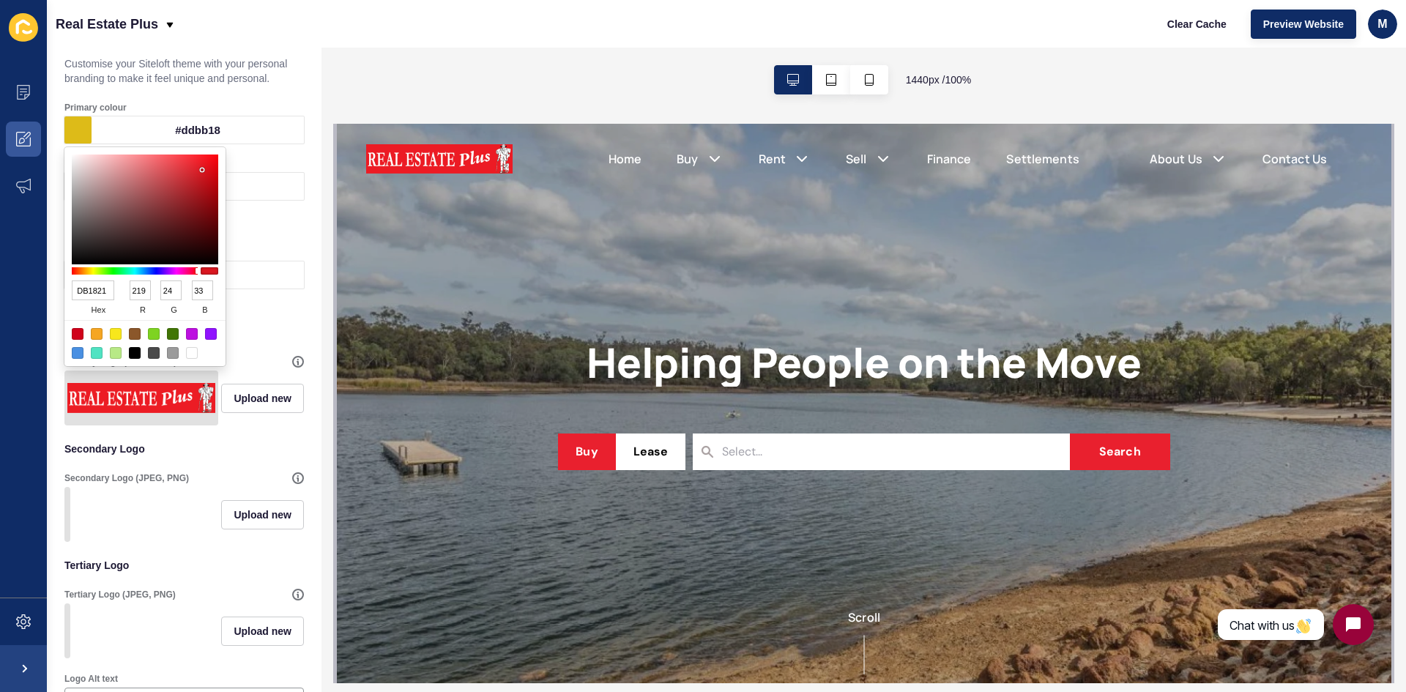
scroll to position [0, 0]
click at [256, 321] on p "Primary Logo" at bounding box center [183, 332] width 239 height 32
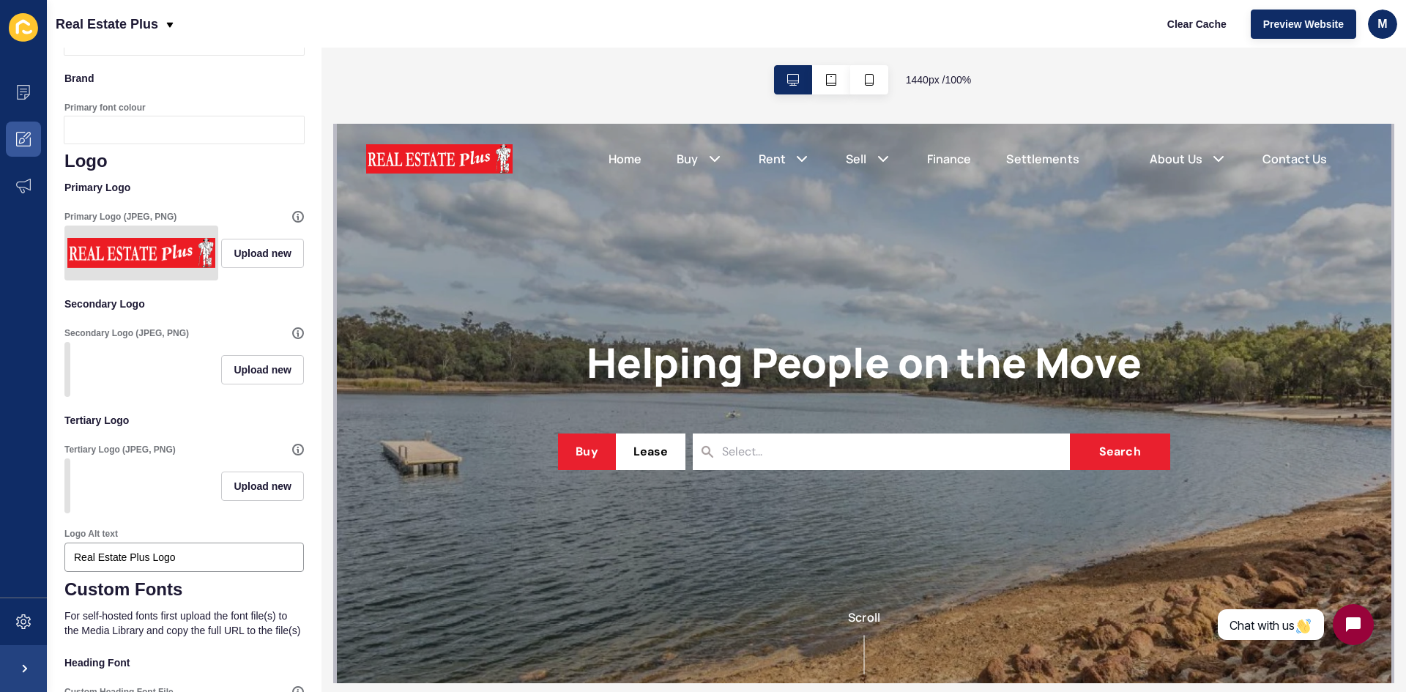
scroll to position [220, 0]
click at [234, 251] on span "Upload new" at bounding box center [263, 252] width 58 height 15
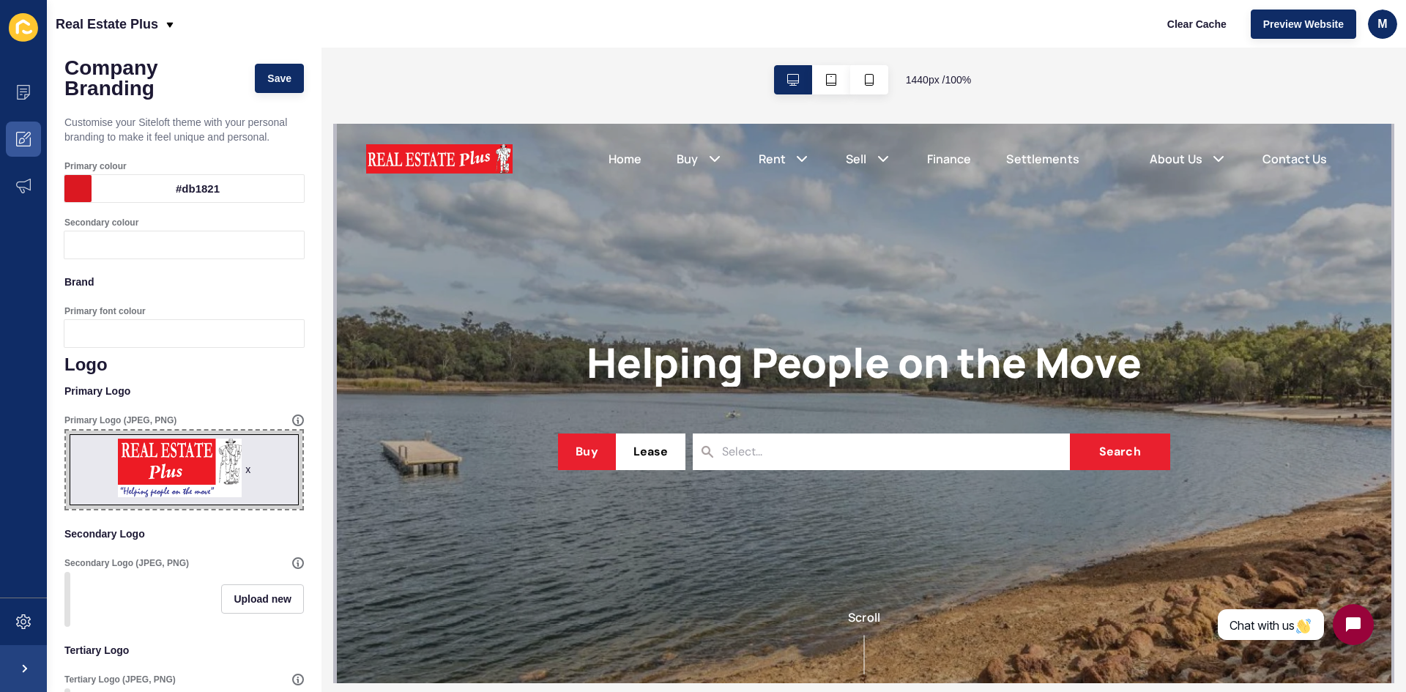
scroll to position [0, 0]
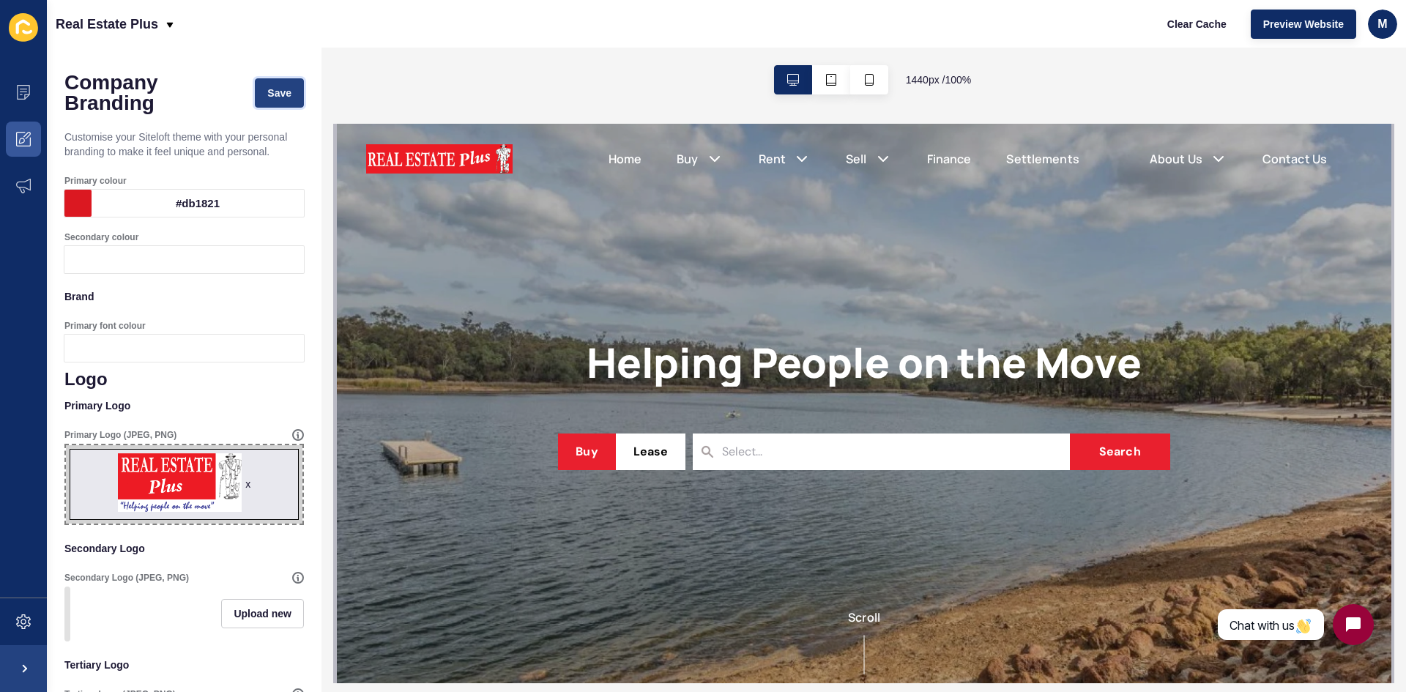
click at [255, 103] on button "Save" at bounding box center [279, 92] width 49 height 29
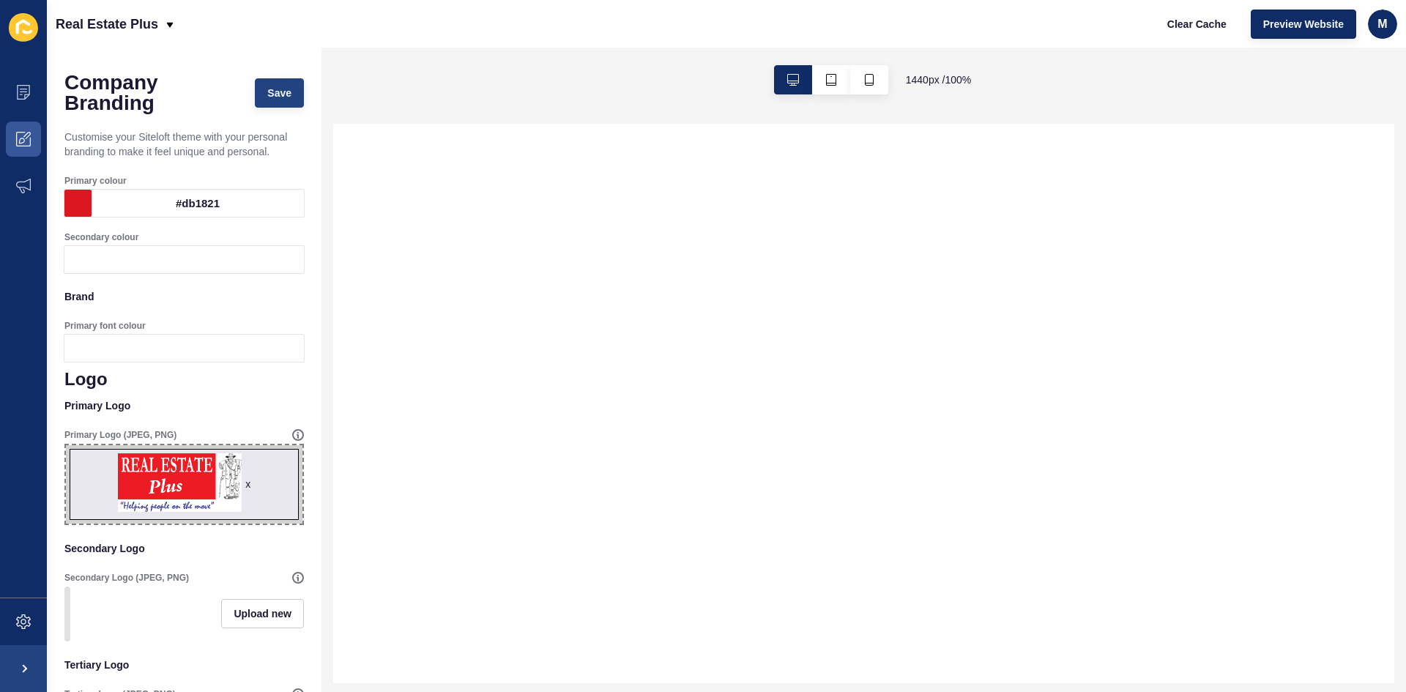
select select
